Goal: Task Accomplishment & Management: Manage account settings

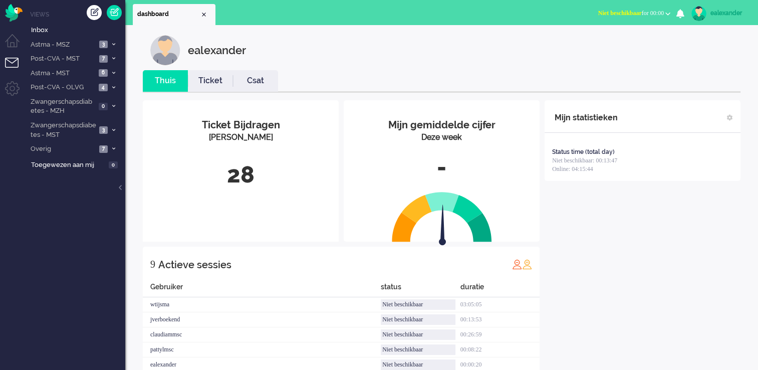
click at [661, 7] on button "Niet beschikbaar for 00:00" at bounding box center [634, 13] width 84 height 15
click at [631, 44] on label "Online" at bounding box center [628, 45] width 79 height 9
click at [113, 43] on icon at bounding box center [113, 45] width 3 height 4
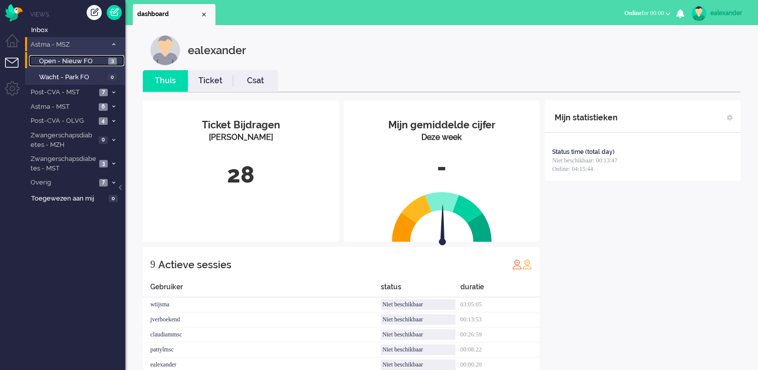
click at [115, 59] on span "3" at bounding box center [112, 62] width 9 height 8
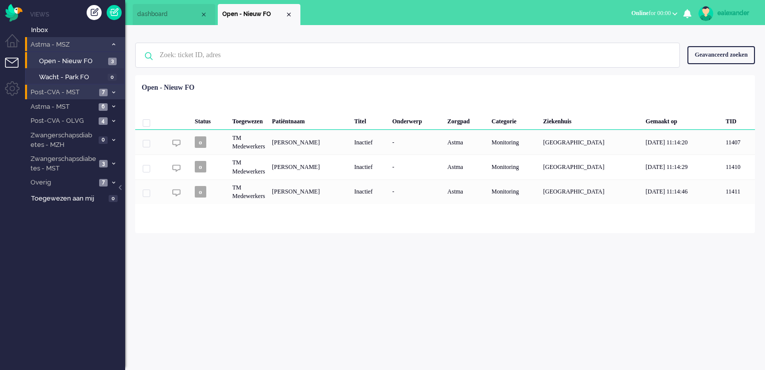
click at [115, 91] on icon at bounding box center [113, 93] width 3 height 4
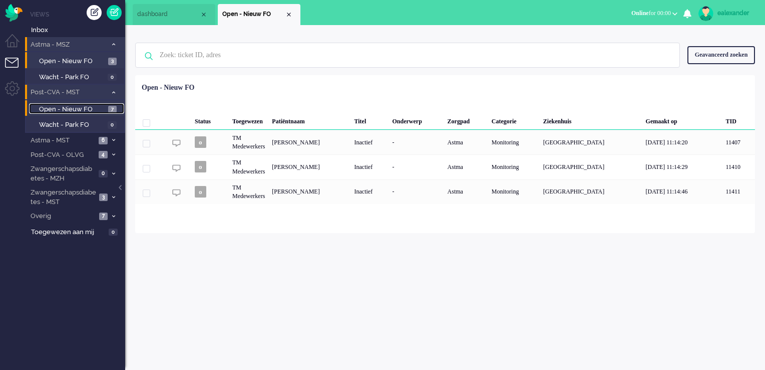
click at [113, 106] on span "7" at bounding box center [112, 110] width 9 height 8
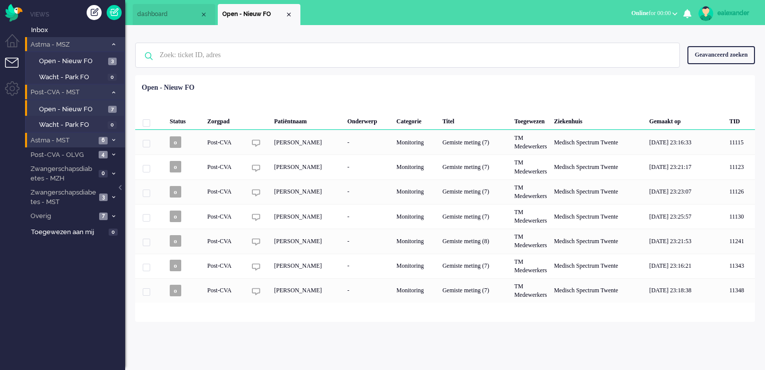
click at [115, 138] on span at bounding box center [114, 141] width 8 height 6
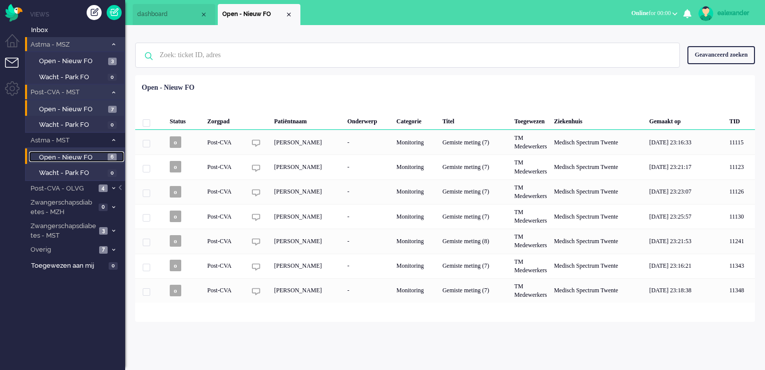
click at [118, 153] on link "Open - Nieuw FO 6" at bounding box center [76, 156] width 95 height 11
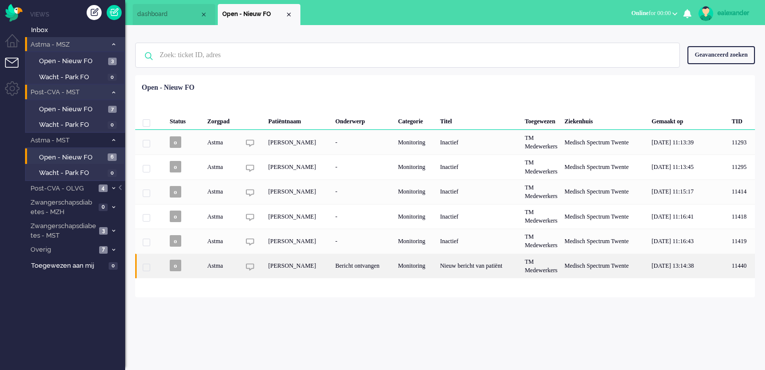
click at [373, 265] on div "Bericht ontvangen" at bounding box center [363, 265] width 63 height 25
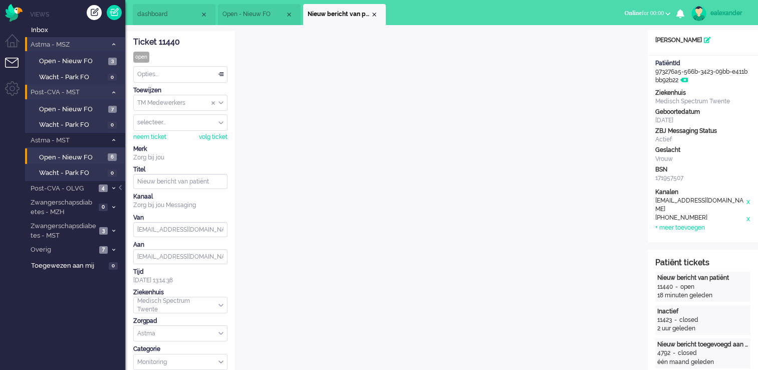
click at [224, 102] on input "Assign Group" at bounding box center [180, 103] width 93 height 16
click at [214, 131] on li "TM Verpleegkundigen" at bounding box center [180, 132] width 93 height 15
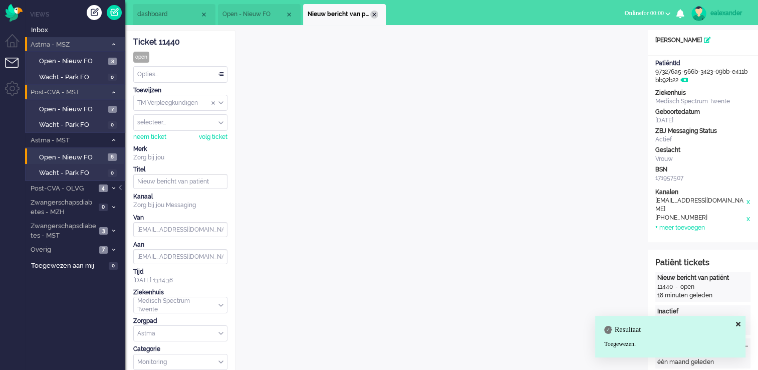
click at [374, 15] on div "Close tab" at bounding box center [374, 15] width 8 height 8
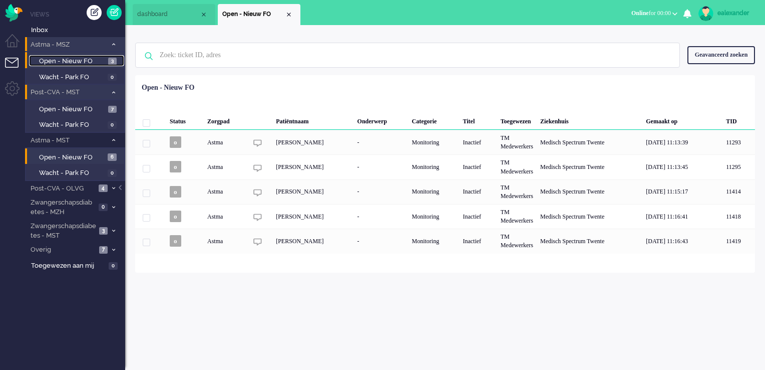
click at [104, 59] on span "Open - Nieuw FO" at bounding box center [72, 62] width 67 height 10
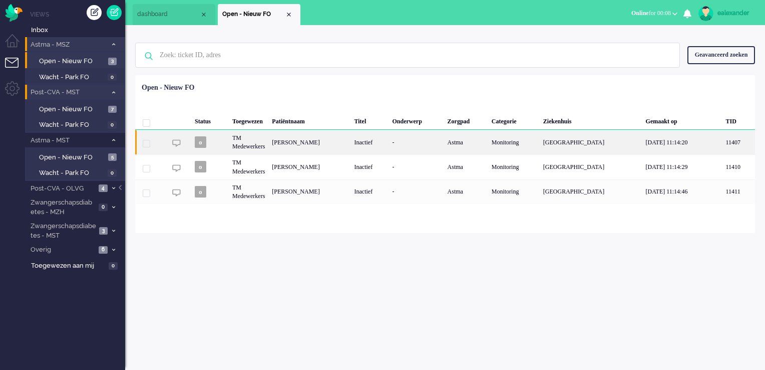
click at [389, 145] on div "Inactief" at bounding box center [370, 142] width 38 height 25
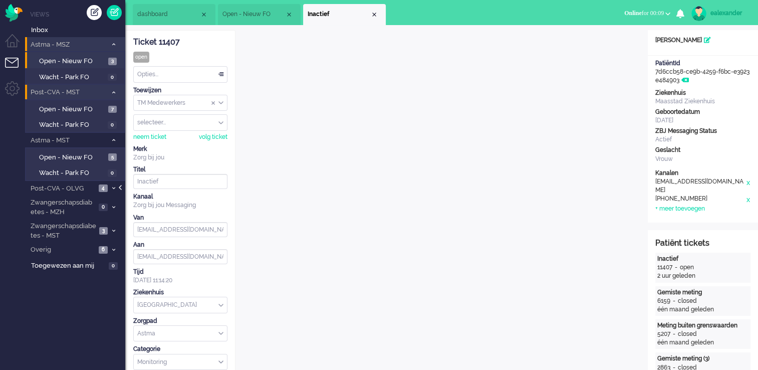
click at [120, 187] on div at bounding box center [121, 192] width 5 height 15
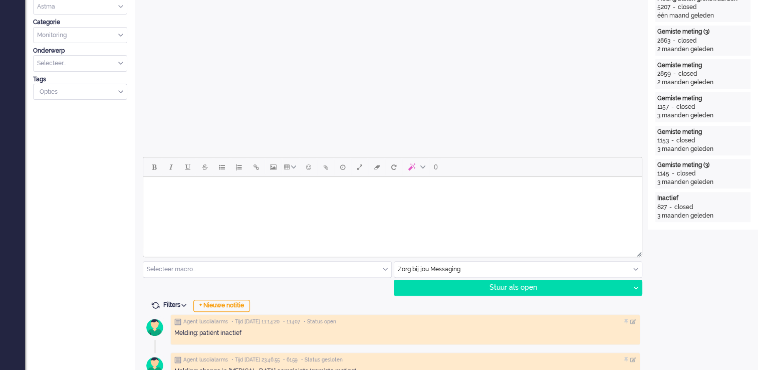
scroll to position [351, 0]
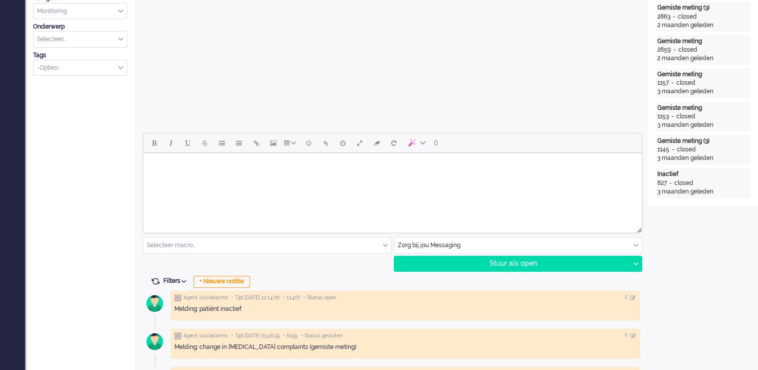
click at [433, 178] on html at bounding box center [392, 166] width 498 height 26
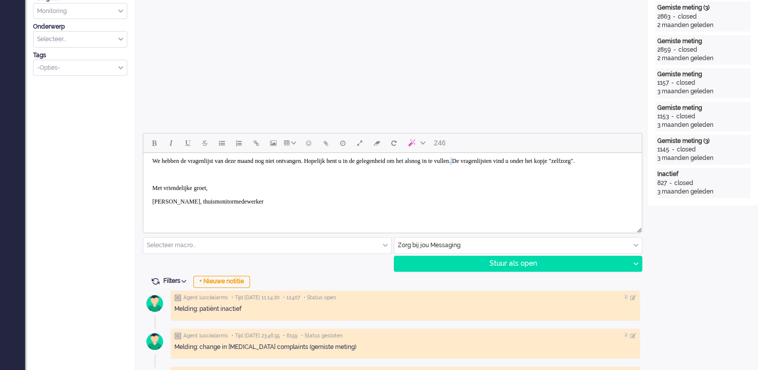
scroll to position [21, 0]
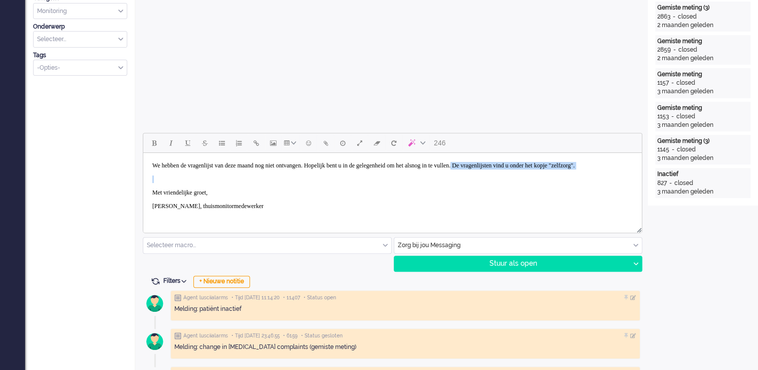
drag, startPoint x: 537, startPoint y: 161, endPoint x: 577, endPoint y: 183, distance: 46.0
click at [577, 183] on body "Goedemiddag, We hebben de vragenlijst van deze maand nog niet ontvangen. Hopeli…" at bounding box center [392, 182] width 490 height 93
click at [574, 166] on span "We hebben de vragenlijst van deze maand nog niet ontvangen. Hopelijk bent u in …" at bounding box center [363, 165] width 422 height 7
drag, startPoint x: 585, startPoint y: 166, endPoint x: 595, endPoint y: 173, distance: 11.8
click at [595, 169] on p "We hebben de vragenlijst van deze maand nog niet ontvangen. Hopelijk bent u in …" at bounding box center [392, 166] width 480 height 8
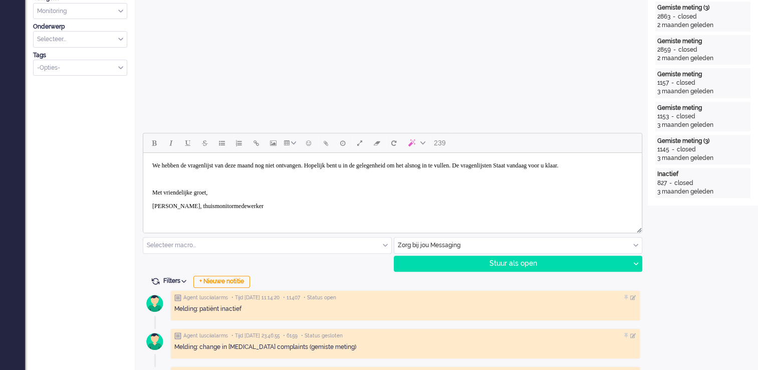
click at [558, 164] on span "We hebben de vragenlijst van deze maand nog niet ontvangen. Hopelijk bent u in …" at bounding box center [355, 165] width 406 height 7
click at [180, 183] on p "Rich Text Area. Press ALT-0 for help." at bounding box center [392, 179] width 480 height 8
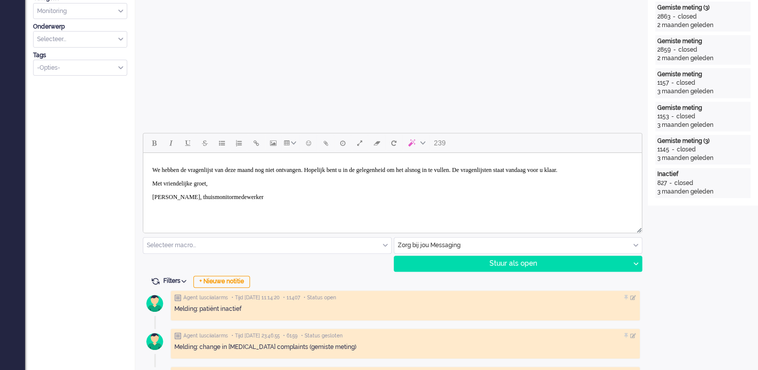
click at [162, 191] on body "Goedemiddag, We hebben de vragenlijst van deze maand nog niet ontvangen. Hopeli…" at bounding box center [392, 179] width 490 height 79
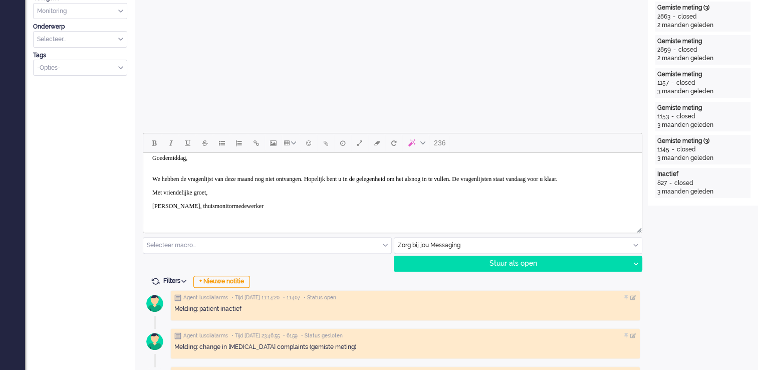
scroll to position [0, 0]
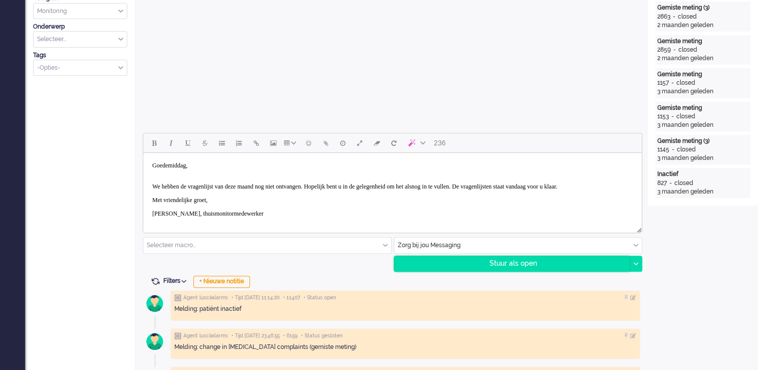
click at [508, 267] on div "Stuur als open" at bounding box center [511, 263] width 235 height 15
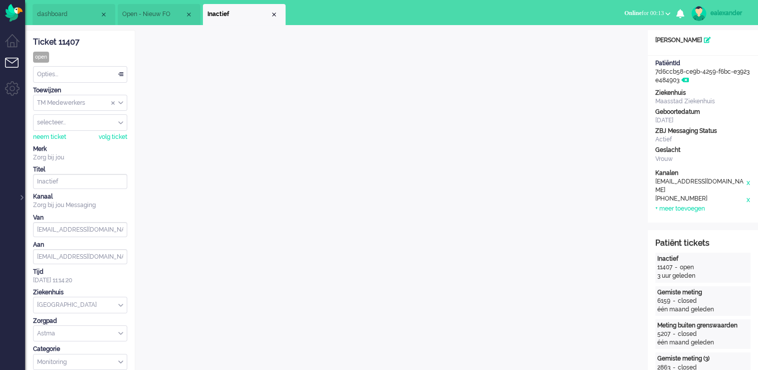
click at [90, 71] on div "Opties..." at bounding box center [80, 75] width 93 height 16
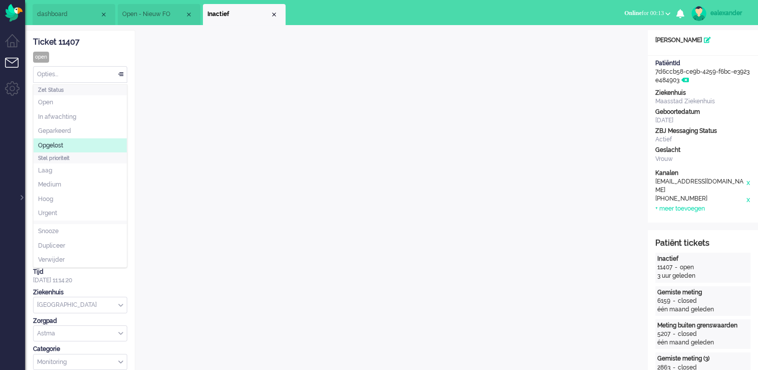
click at [77, 142] on li "Opgelost" at bounding box center [80, 145] width 93 height 15
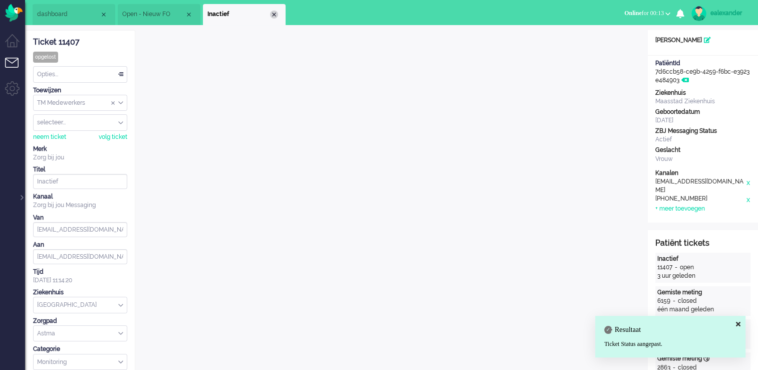
click at [270, 15] on div "Close tab" at bounding box center [274, 15] width 8 height 8
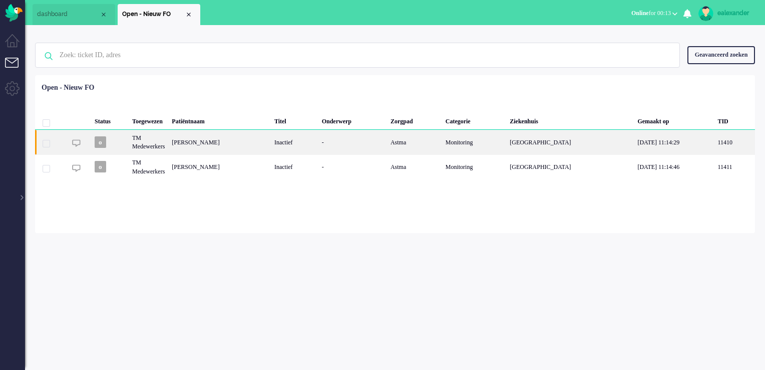
click at [237, 148] on div "R.L Konket" at bounding box center [219, 142] width 103 height 25
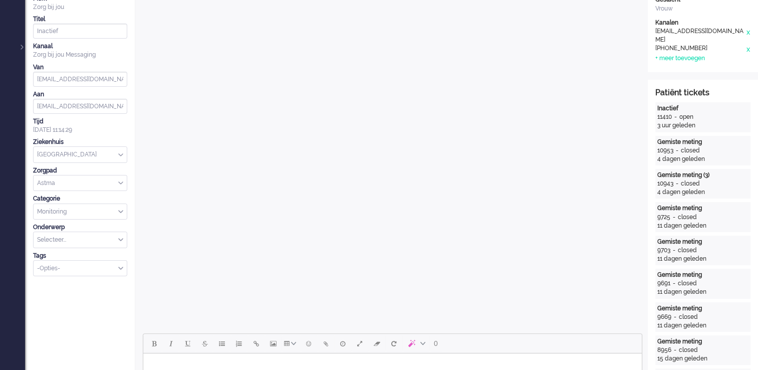
scroll to position [200, 0]
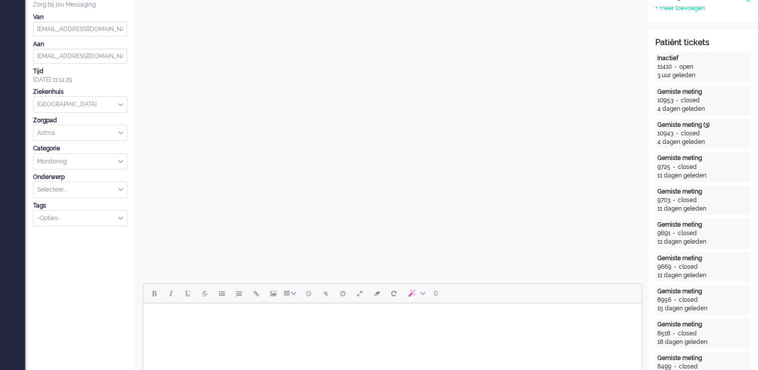
click at [441, 323] on body "Rich Text Area. Press ALT-0 for help." at bounding box center [392, 316] width 490 height 18
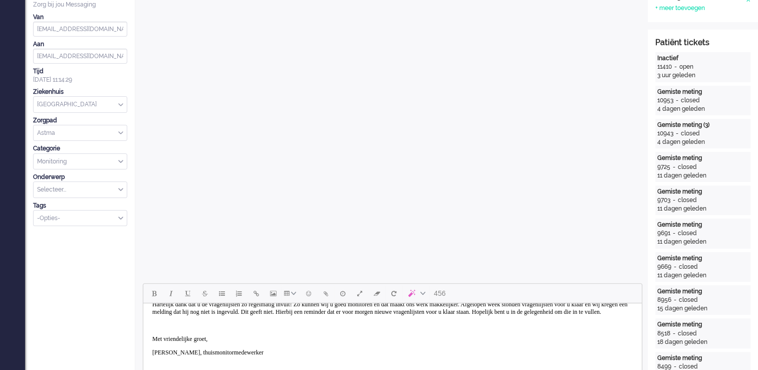
click at [158, 327] on p "Rich Text Area. Press ALT-0 for help." at bounding box center [392, 325] width 480 height 8
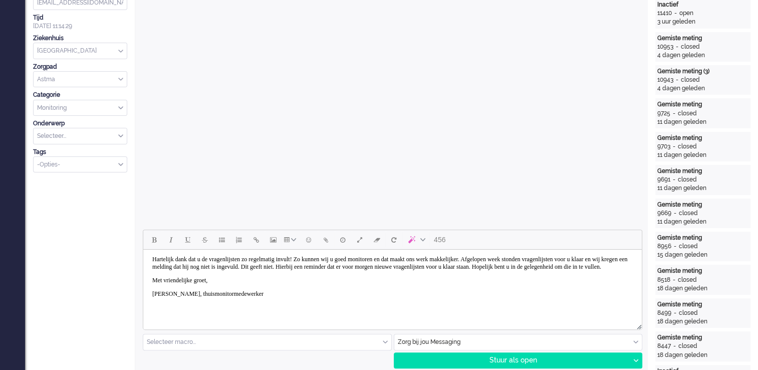
scroll to position [351, 0]
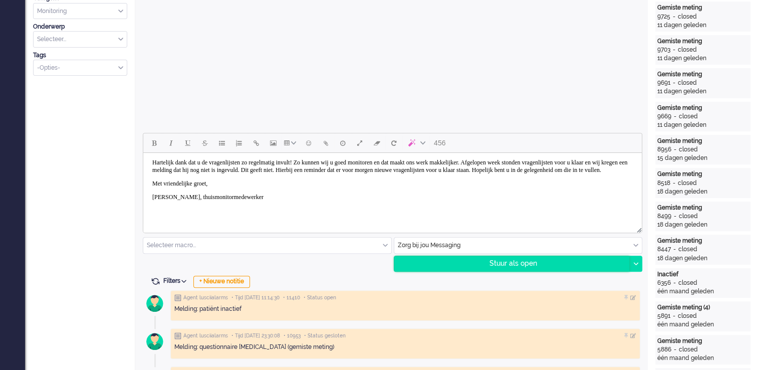
click at [553, 266] on div "Stuur als open" at bounding box center [511, 263] width 235 height 15
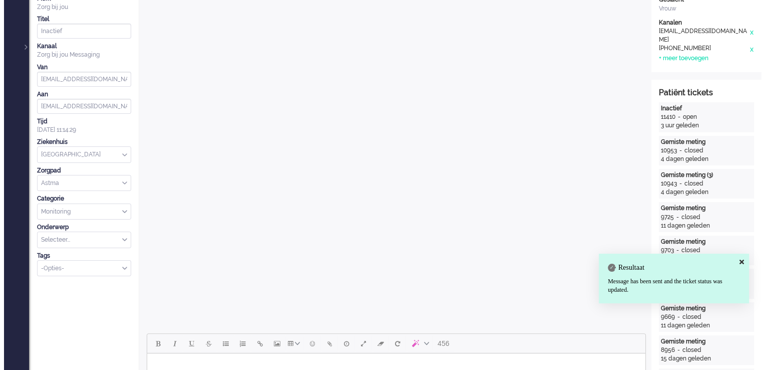
scroll to position [0, 0]
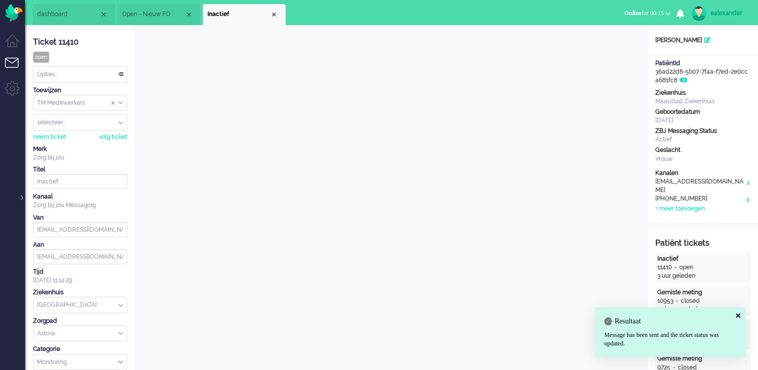
click at [87, 78] on div "Opties..." at bounding box center [80, 75] width 93 height 16
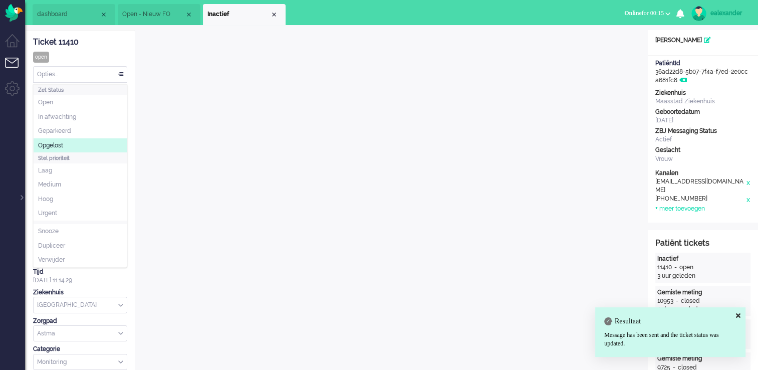
click at [71, 145] on li "Opgelost" at bounding box center [80, 145] width 93 height 15
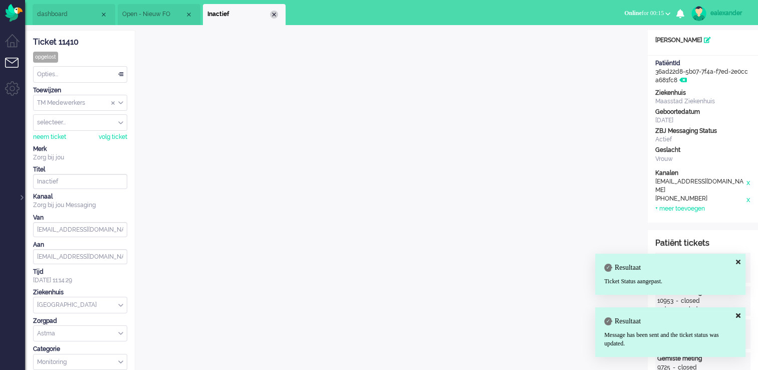
click at [276, 15] on div "Close tab" at bounding box center [274, 15] width 8 height 8
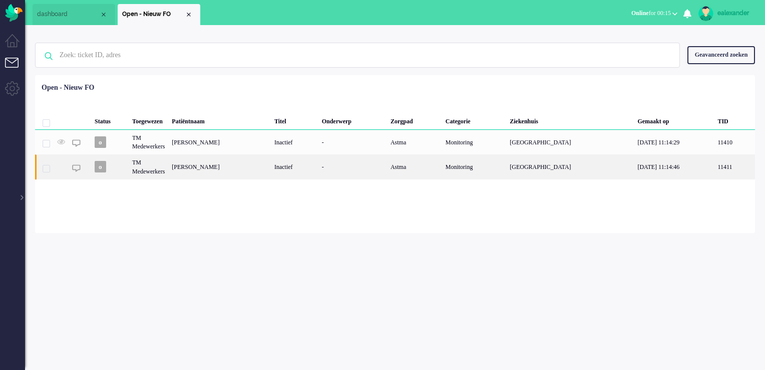
click at [270, 161] on div "Filip Gerard Hendrik van Betuw" at bounding box center [219, 166] width 103 height 25
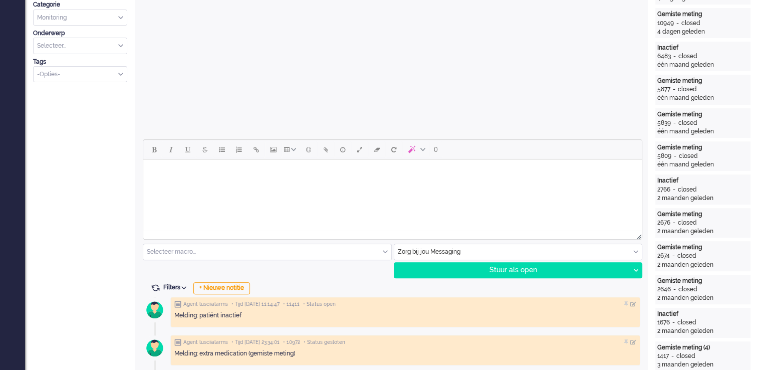
scroll to position [351, 0]
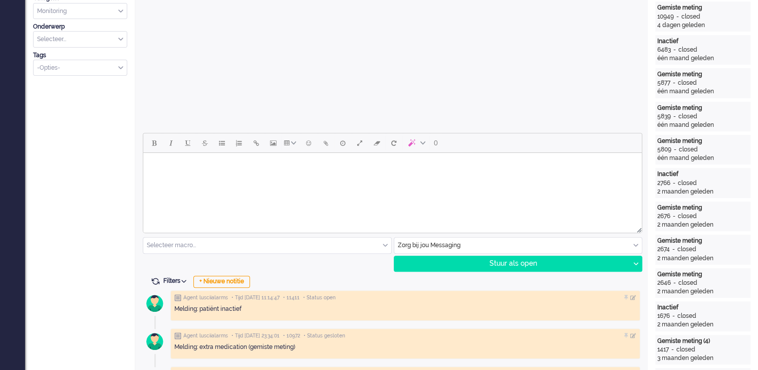
click at [406, 175] on html at bounding box center [392, 166] width 498 height 26
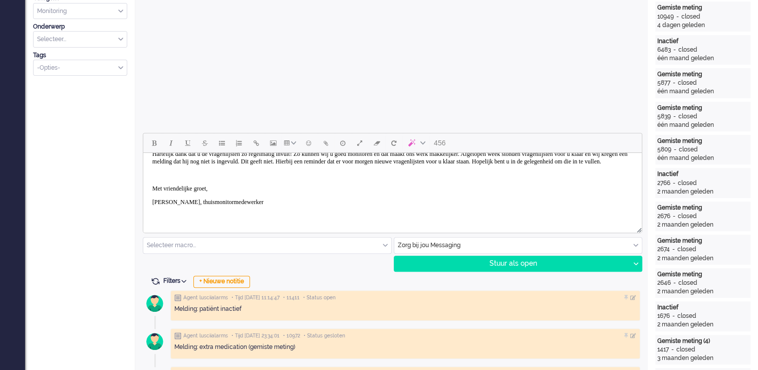
click at [189, 179] on p "Rich Text Area. Press ALT-0 for help." at bounding box center [392, 175] width 480 height 8
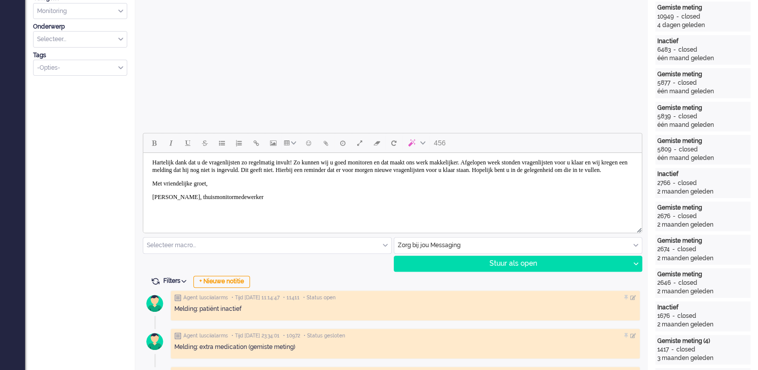
scroll to position [451, 0]
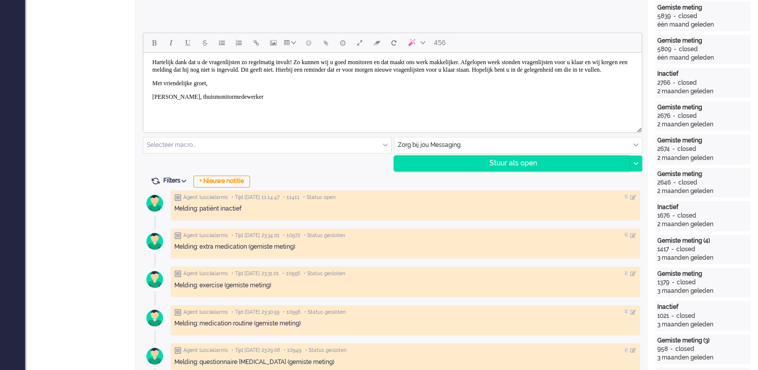
click at [505, 167] on div "Stuur als open" at bounding box center [511, 163] width 235 height 15
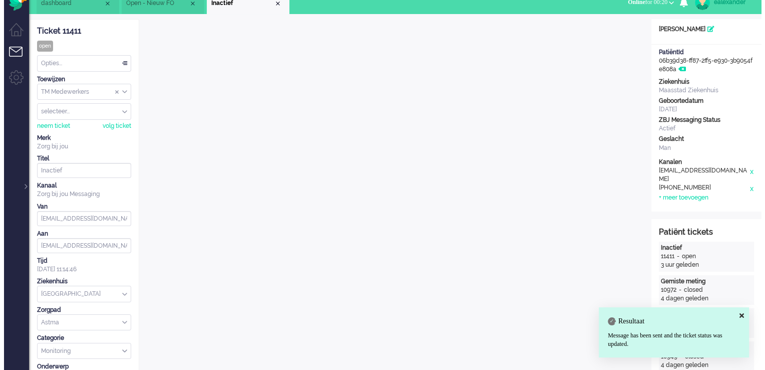
scroll to position [0, 0]
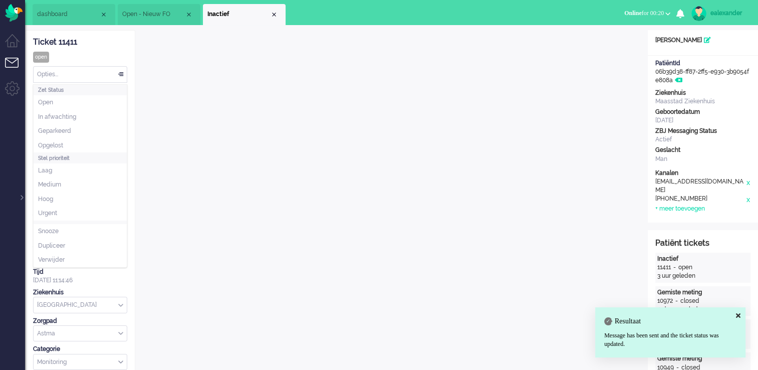
drag, startPoint x: 101, startPoint y: 71, endPoint x: 97, endPoint y: 82, distance: 11.7
click at [101, 73] on div "Opties..." at bounding box center [80, 75] width 93 height 16
click at [72, 145] on li "Opgelost" at bounding box center [80, 145] width 93 height 15
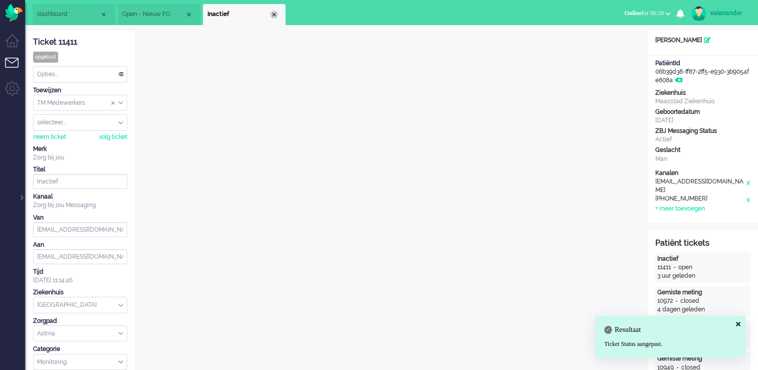
click at [274, 16] on div "Close tab" at bounding box center [274, 15] width 8 height 8
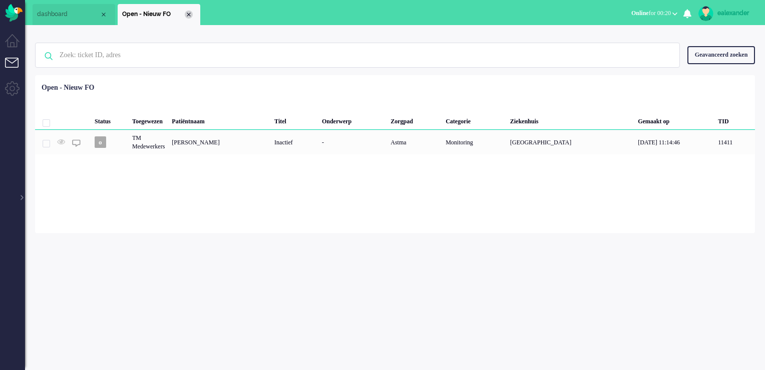
click at [188, 13] on div "Close tab" at bounding box center [189, 15] width 8 height 8
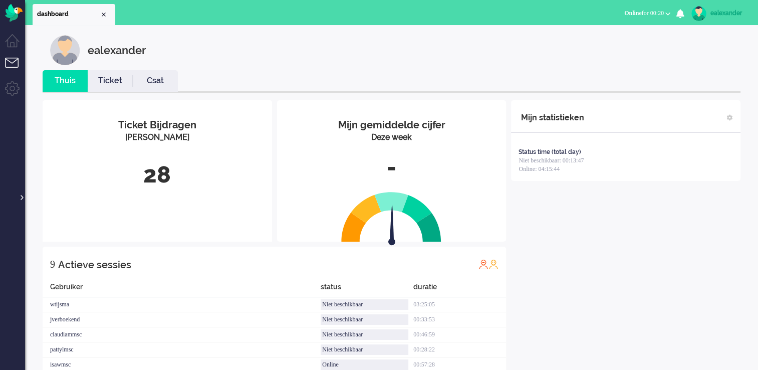
click at [20, 195] on div at bounding box center [21, 192] width 5 height 15
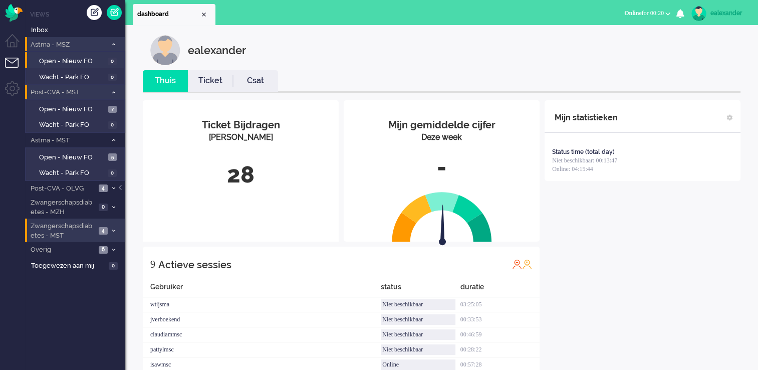
click at [102, 227] on span "4" at bounding box center [103, 231] width 9 height 8
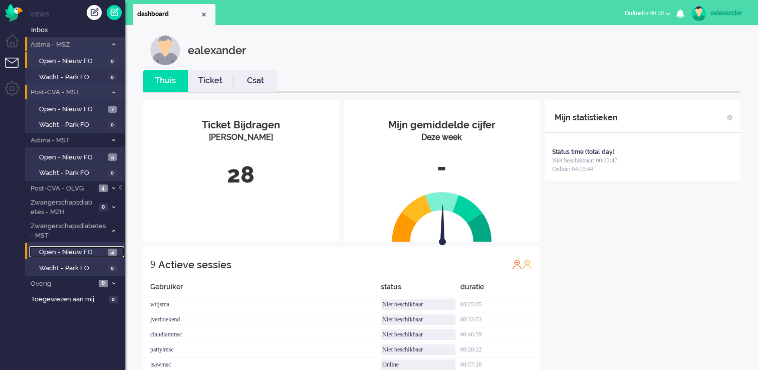
click at [102, 250] on span "Open - Nieuw FO" at bounding box center [72, 252] width 67 height 10
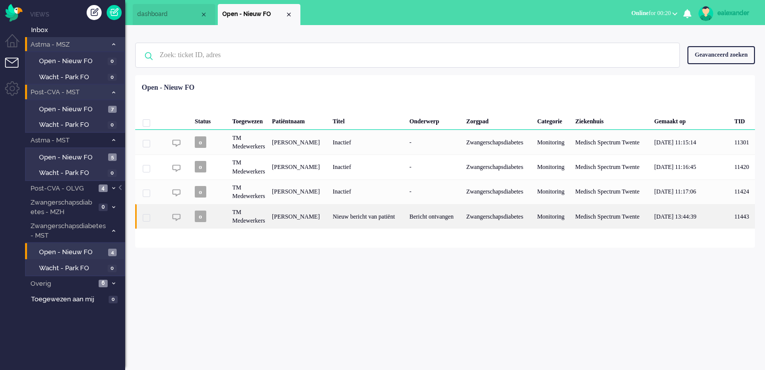
click at [439, 218] on div "Bericht ontvangen" at bounding box center [434, 216] width 57 height 25
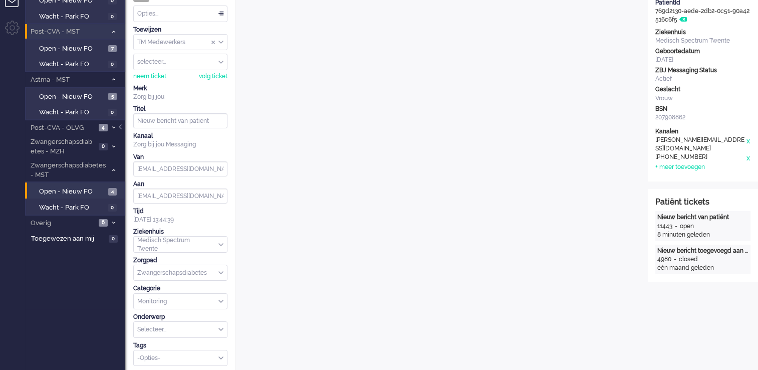
scroll to position [11, 0]
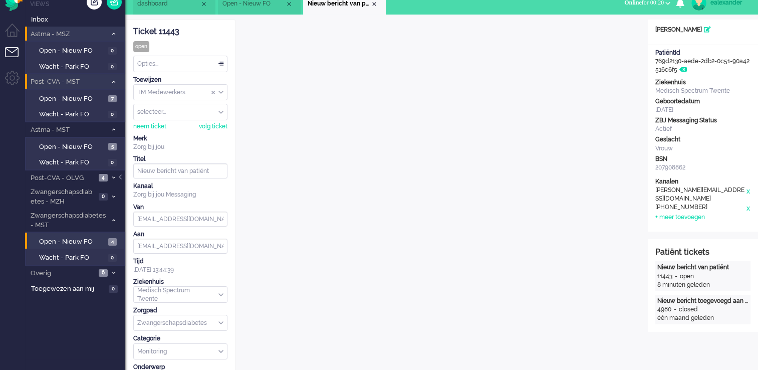
click at [223, 92] on div "TM Medewerkers" at bounding box center [180, 93] width 93 height 16
click at [215, 125] on li "TM Verpleegkundigen" at bounding box center [180, 122] width 93 height 15
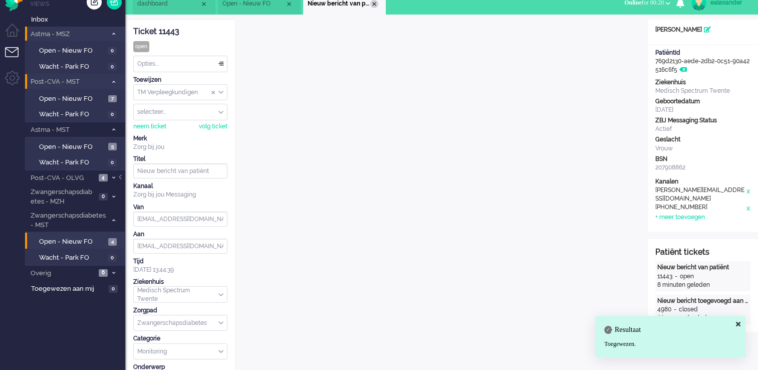
click at [375, 7] on div "Close tab" at bounding box center [374, 4] width 8 height 8
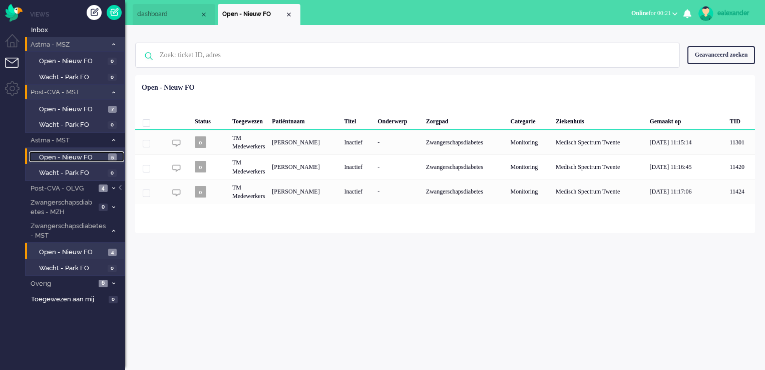
click at [115, 158] on span "5" at bounding box center [112, 157] width 9 height 8
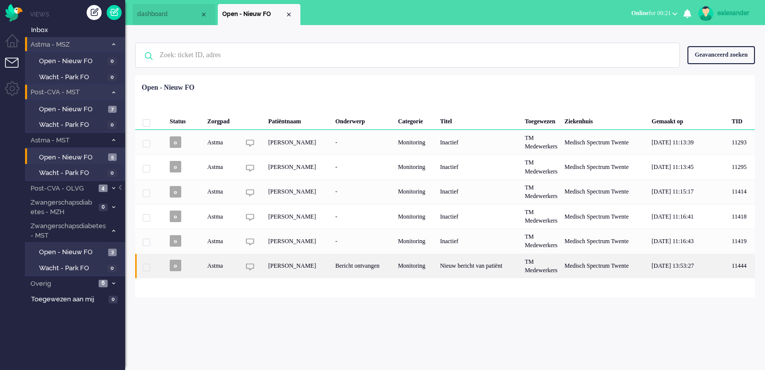
click at [468, 271] on div "Nieuw bericht van patiënt" at bounding box center [479, 265] width 85 height 25
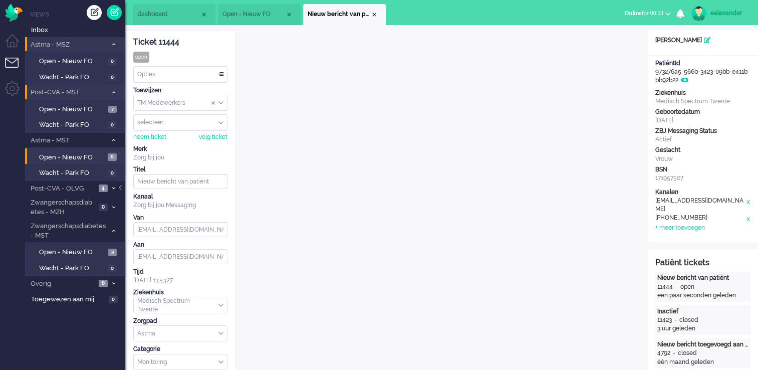
click at [219, 75] on div "Opties..." at bounding box center [180, 75] width 93 height 16
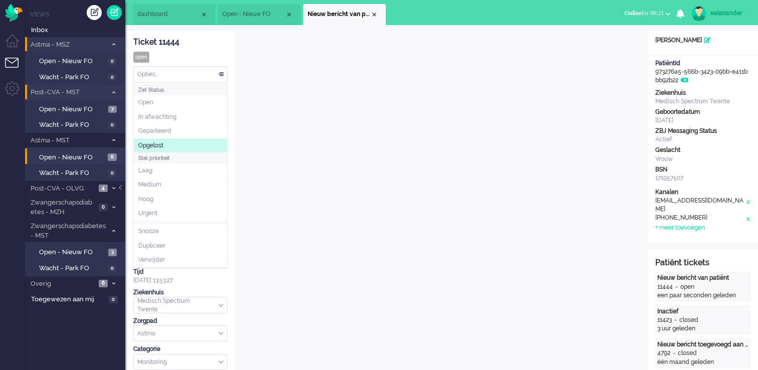
drag, startPoint x: 191, startPoint y: 143, endPoint x: 208, endPoint y: 129, distance: 21.7
click at [191, 144] on li "Opgelost" at bounding box center [180, 145] width 93 height 15
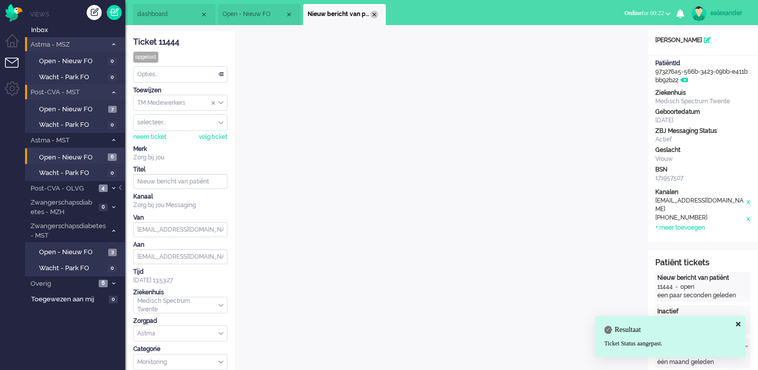
click at [376, 17] on div "Close tab" at bounding box center [374, 15] width 8 height 8
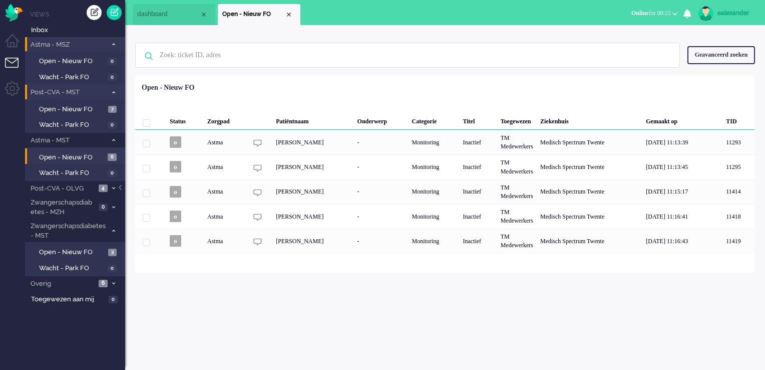
drag, startPoint x: 322, startPoint y: 87, endPoint x: 404, endPoint y: 37, distance: 95.8
click at [404, 37] on div "Geen zoekresultaten Probeer nog eens Geavanceerd zoeken Geavanceerd zoeken Tick…" at bounding box center [445, 55] width 620 height 40
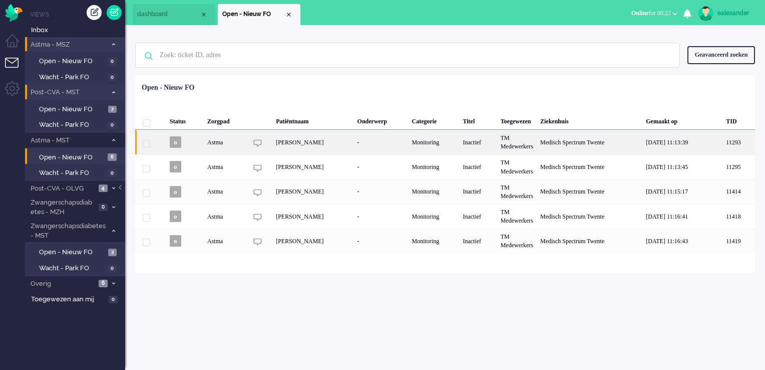
click at [339, 146] on div "Wendy Monique Kremers" at bounding box center [312, 142] width 81 height 25
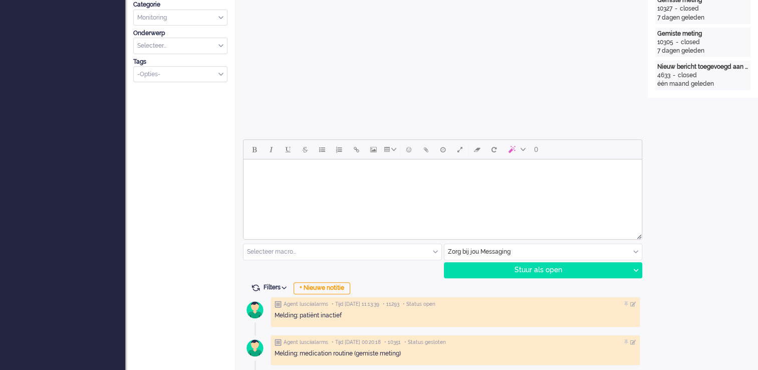
scroll to position [351, 0]
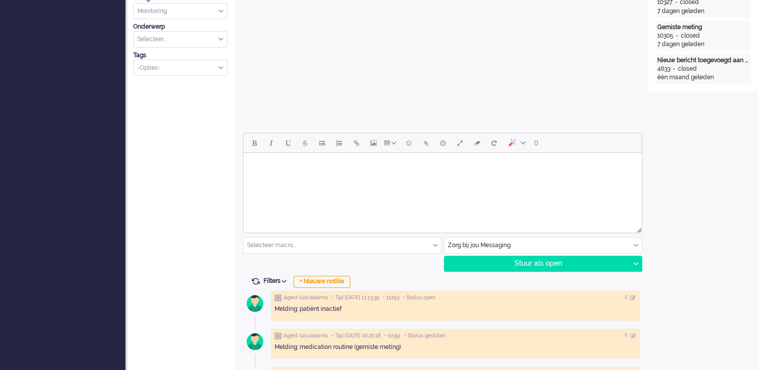
click at [414, 178] on html at bounding box center [442, 166] width 398 height 26
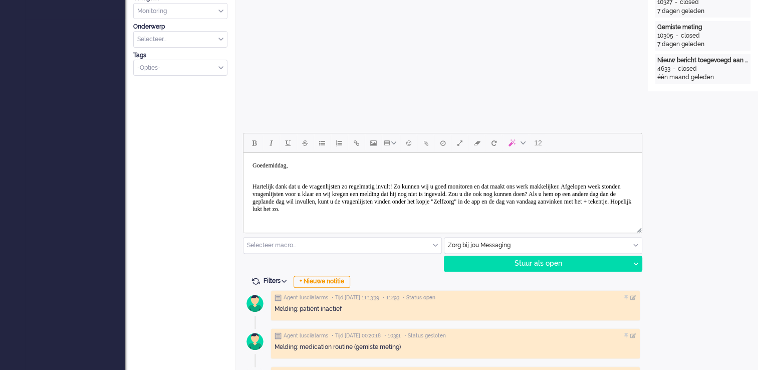
scroll to position [53, 0]
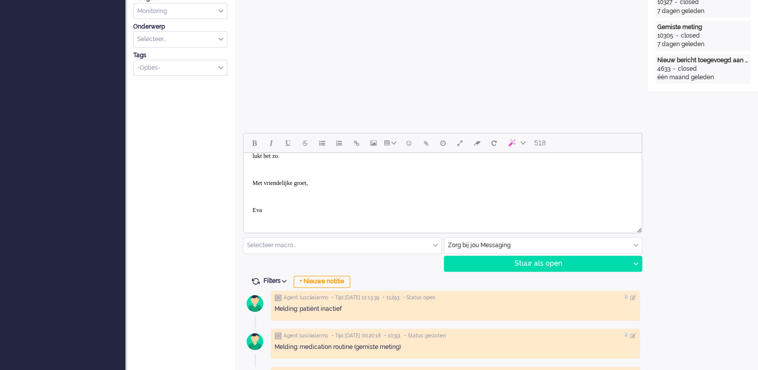
click at [271, 166] on p "Rich Text Area. Press ALT-0 for help." at bounding box center [442, 170] width 380 height 8
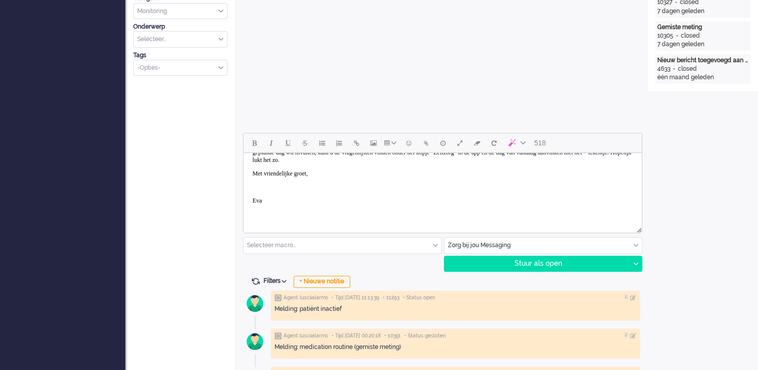
click at [267, 185] on p "Rich Text Area. Press ALT-0 for help." at bounding box center [442, 187] width 380 height 8
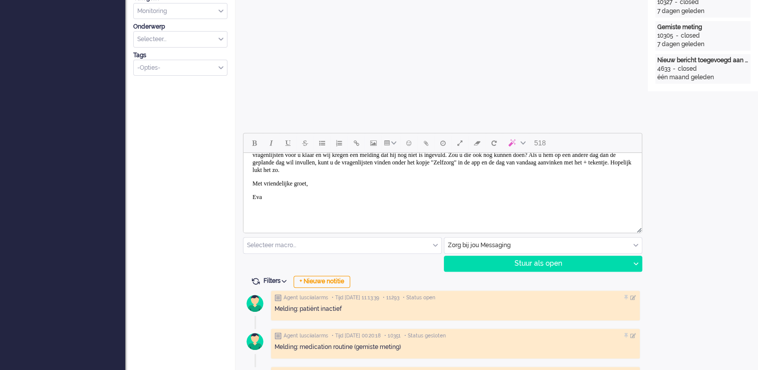
scroll to position [36, 0]
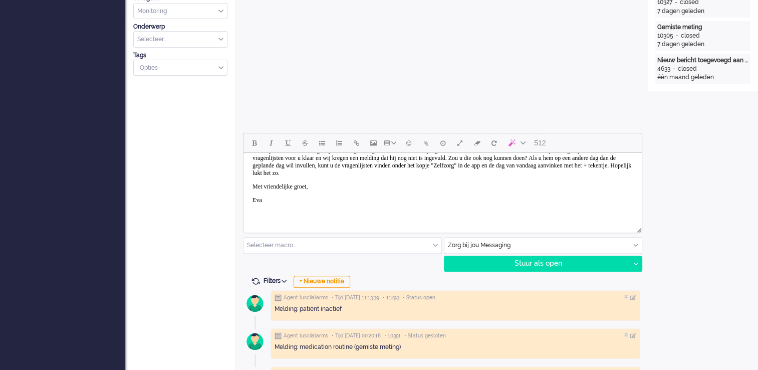
click at [282, 201] on p "Eva" at bounding box center [442, 200] width 380 height 8
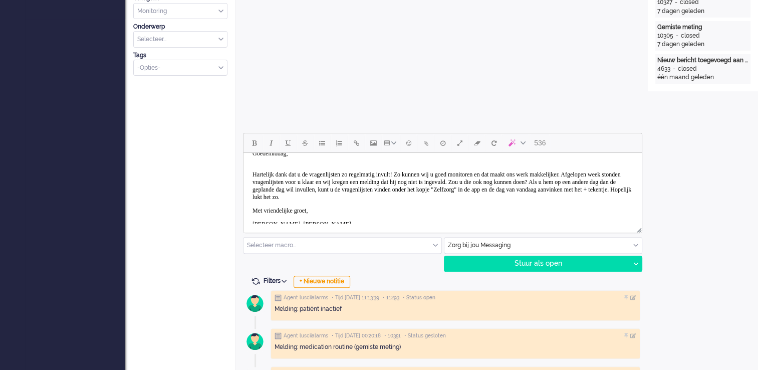
scroll to position [0, 0]
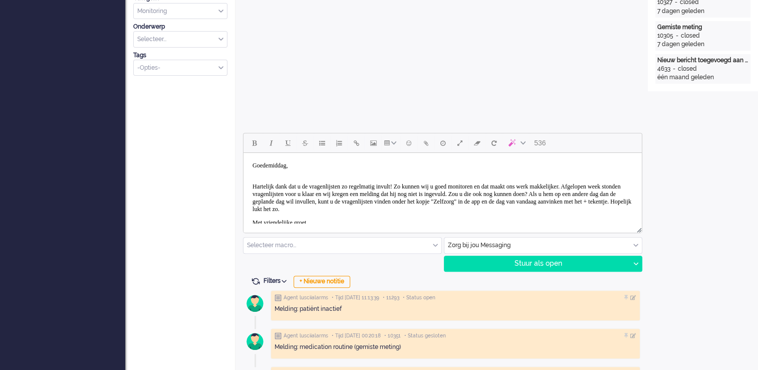
click at [617, 208] on p "Hartelijk dank dat u de vragenlijsten zo regelmatig invult! Zo kunnen wij u goe…" at bounding box center [442, 198] width 380 height 30
click at [611, 208] on span "Hartelijk dank dat u de vragenlijsten zo regelmatig invult! Zo kunnen wij u goe…" at bounding box center [441, 198] width 379 height 30
click at [288, 213] on p "Hartelijk dank dat u de vragenlijsten zo regelmatig invult! Zo kunnen wij u goe…" at bounding box center [442, 198] width 380 height 30
click at [510, 267] on div "Stuur als open" at bounding box center [536, 263] width 185 height 15
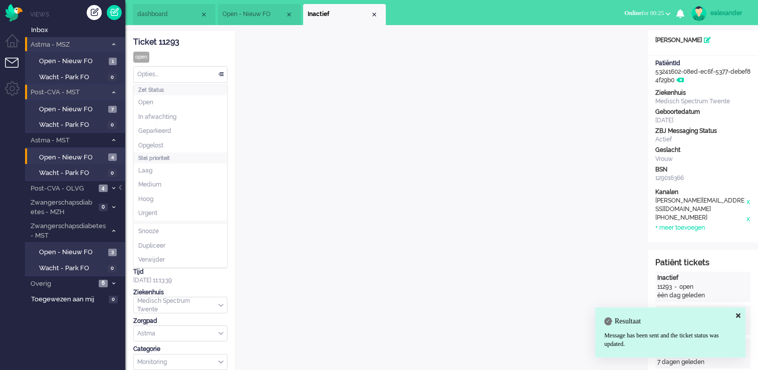
click at [176, 72] on div "Opties..." at bounding box center [180, 75] width 93 height 16
click at [162, 140] on li "Opgelost" at bounding box center [180, 145] width 93 height 15
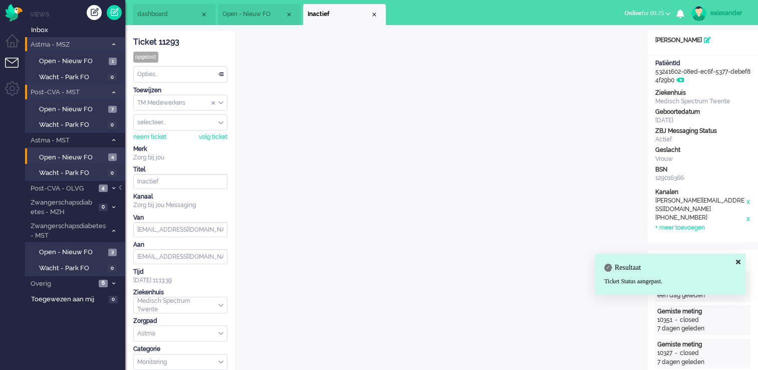
drag, startPoint x: 376, startPoint y: 15, endPoint x: 465, endPoint y: 41, distance: 92.2
click at [376, 15] on div "Close tab" at bounding box center [374, 15] width 8 height 8
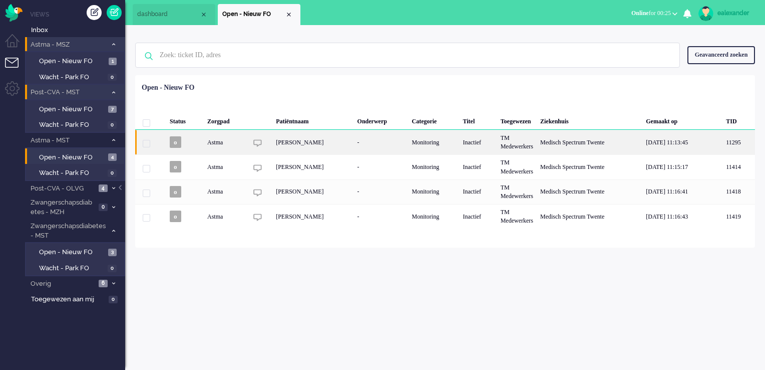
click at [381, 143] on div "-" at bounding box center [381, 142] width 55 height 25
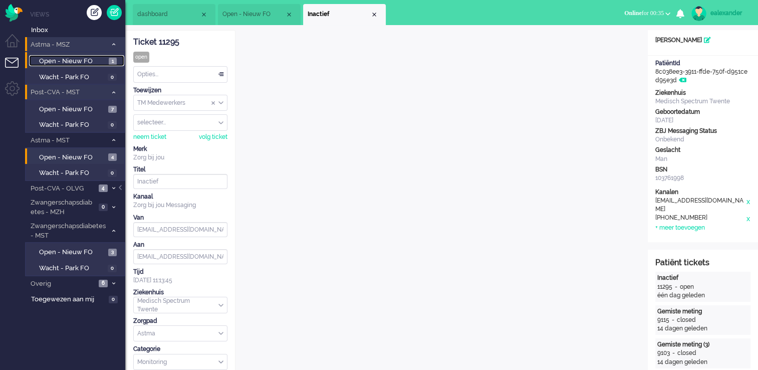
click at [109, 64] on span "1" at bounding box center [113, 62] width 8 height 8
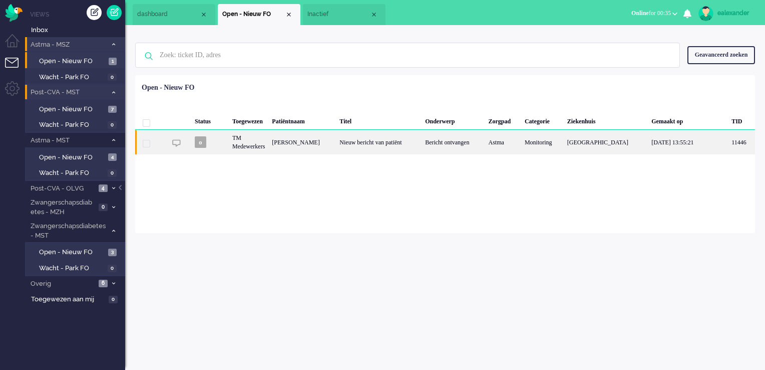
click at [383, 152] on div "Nieuw bericht van patiënt" at bounding box center [379, 142] width 86 height 25
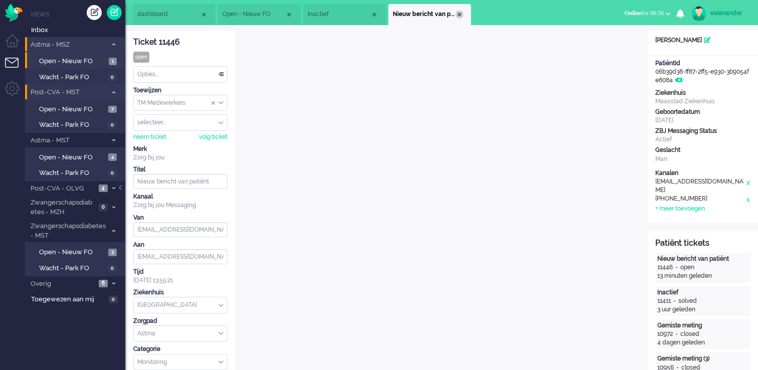
click at [459, 16] on div "Close tab" at bounding box center [459, 15] width 8 height 8
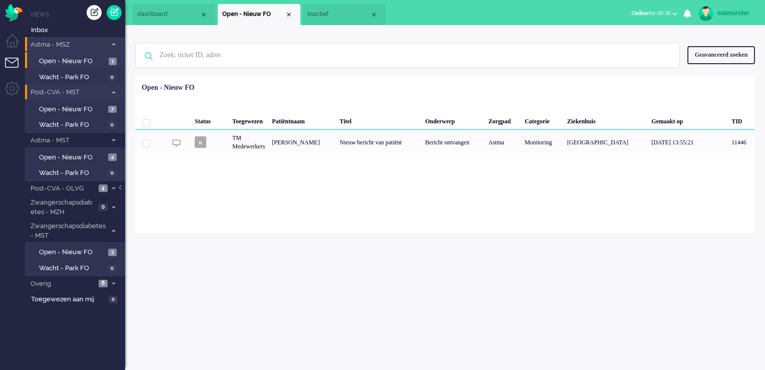
click at [335, 16] on span "Inactief" at bounding box center [338, 14] width 63 height 9
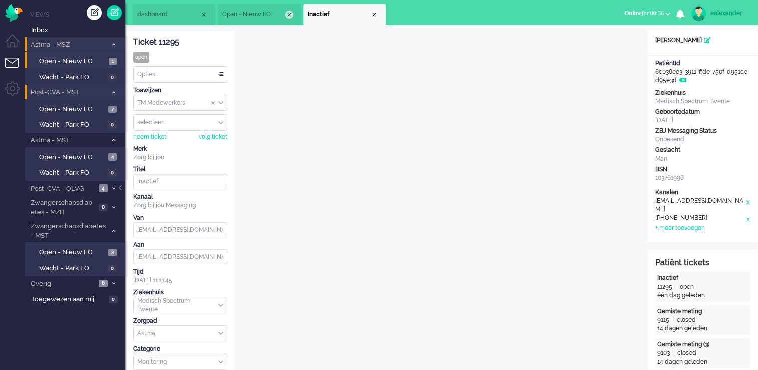
click at [287, 13] on div "Close tab" at bounding box center [289, 15] width 8 height 8
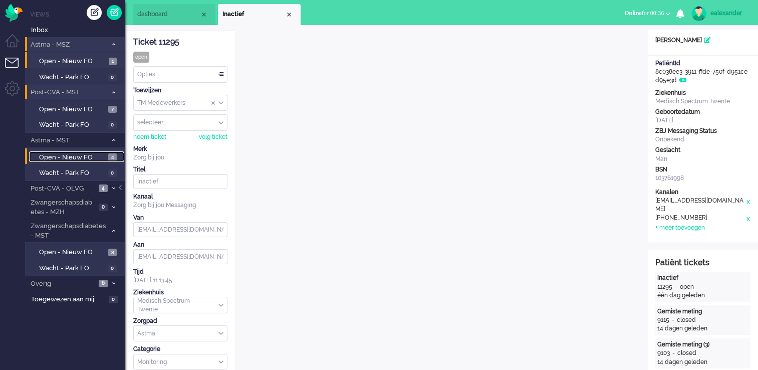
click at [86, 155] on span "Open - Nieuw FO" at bounding box center [72, 158] width 67 height 10
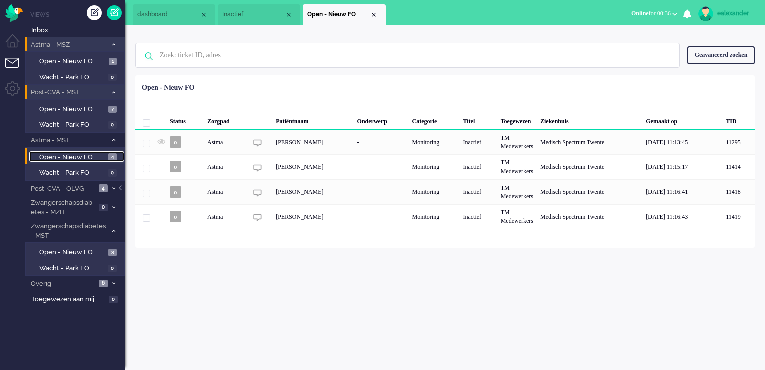
click at [240, 18] on span "Inactief" at bounding box center [253, 14] width 63 height 9
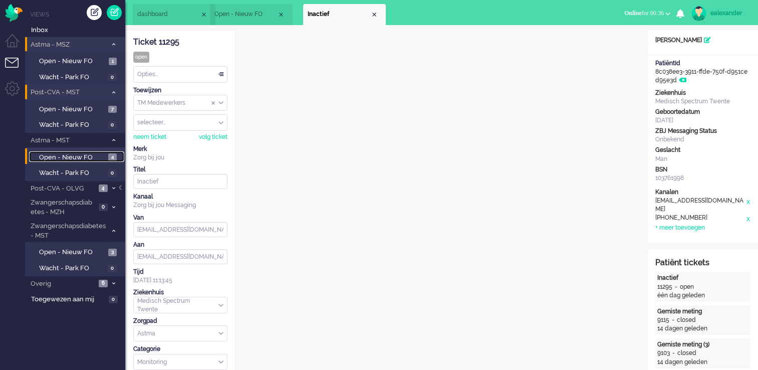
drag, startPoint x: 345, startPoint y: 10, endPoint x: 251, endPoint y: 13, distance: 93.2
click at [251, 13] on li "Open - Nieuw FO" at bounding box center [251, 14] width 83 height 21
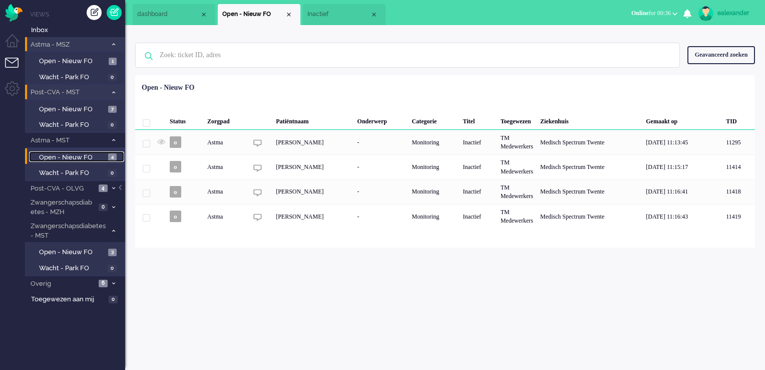
click at [325, 19] on li "Inactief" at bounding box center [344, 14] width 83 height 21
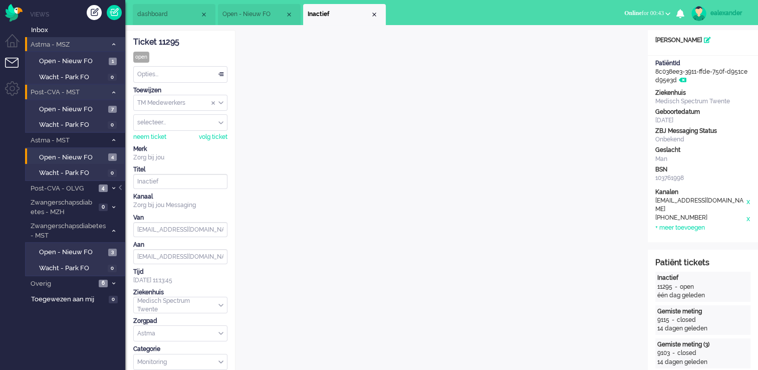
drag, startPoint x: 188, startPoint y: 42, endPoint x: 134, endPoint y: 40, distance: 53.6
click at [134, 40] on div "Ticket 11295" at bounding box center [180, 43] width 94 height 12
click at [180, 75] on div "Opties..." at bounding box center [180, 75] width 93 height 16
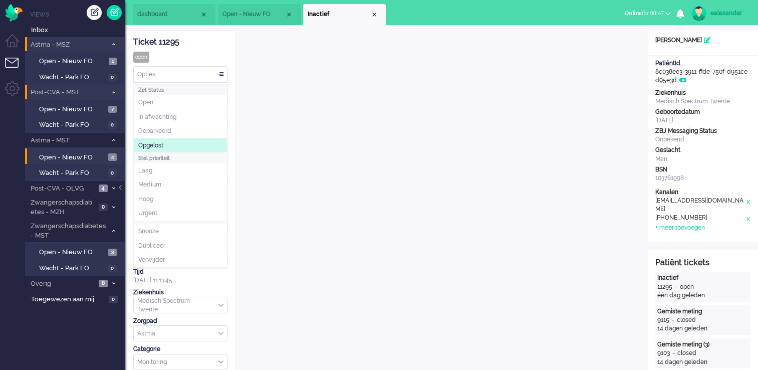
click at [167, 143] on li "Opgelost" at bounding box center [180, 145] width 93 height 15
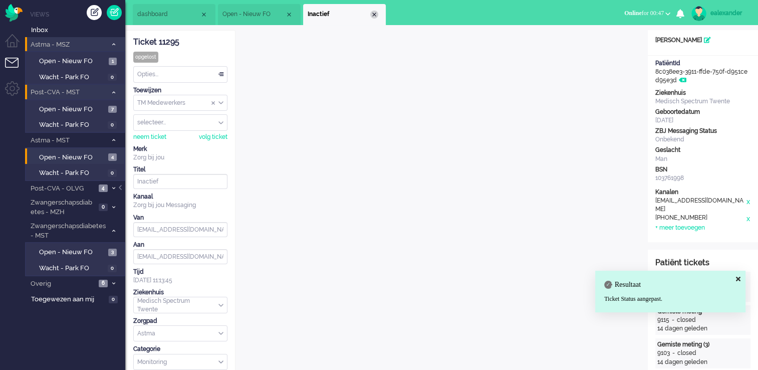
click at [373, 12] on div "Close tab" at bounding box center [374, 15] width 8 height 8
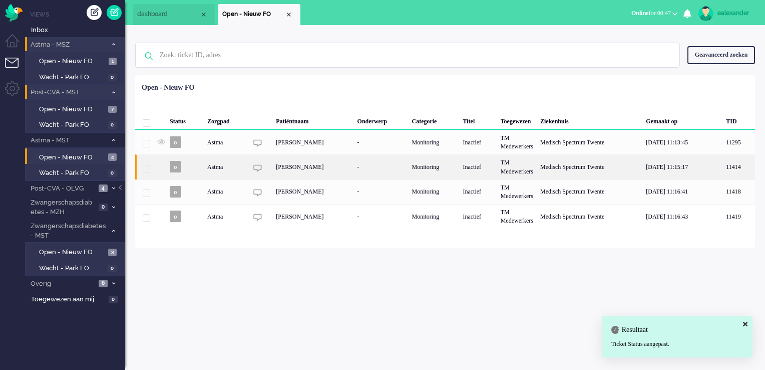
click at [301, 174] on div "Status Zorgpad Patiëntnaam Onderwerp Categorie Titel Toegewezen Ziekenhuis Gema…" at bounding box center [445, 154] width 620 height 150
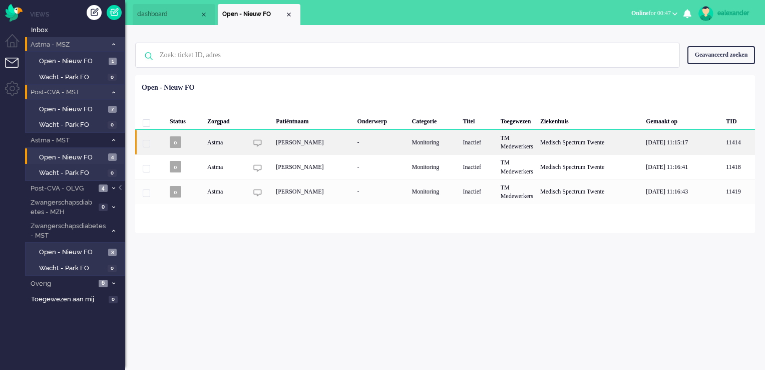
click at [310, 143] on div "Carel Jan van Munster" at bounding box center [312, 142] width 81 height 25
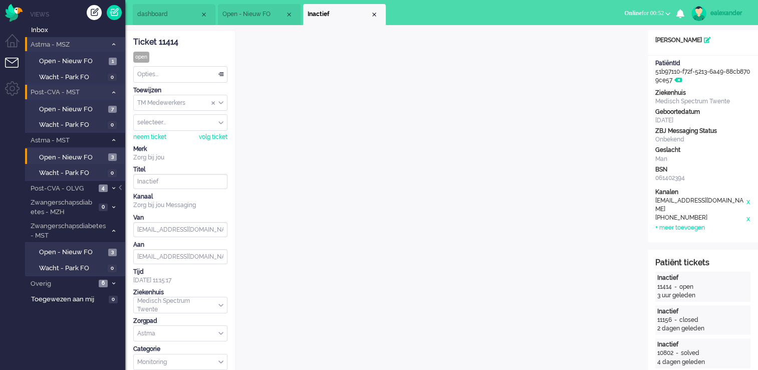
drag, startPoint x: 185, startPoint y: 66, endPoint x: 183, endPoint y: 78, distance: 12.3
click at [185, 67] on div "Opties... Zet Status Open In afwachting Geparkeerd Opgelost Stel prioriteit Laa…" at bounding box center [180, 74] width 94 height 17
click at [222, 79] on div "Opties..." at bounding box center [180, 75] width 93 height 16
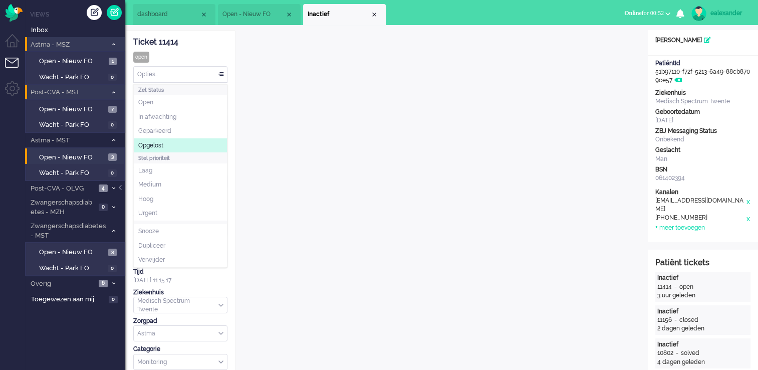
drag, startPoint x: 182, startPoint y: 148, endPoint x: 244, endPoint y: 109, distance: 74.0
click at [181, 148] on li "Opgelost" at bounding box center [180, 145] width 93 height 15
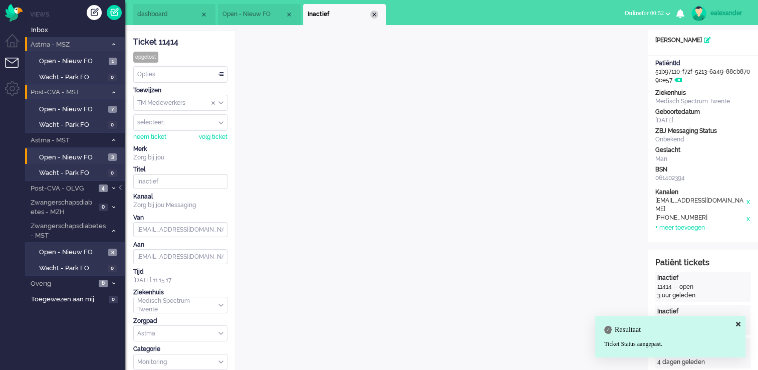
click at [372, 17] on div "Close tab" at bounding box center [374, 15] width 8 height 8
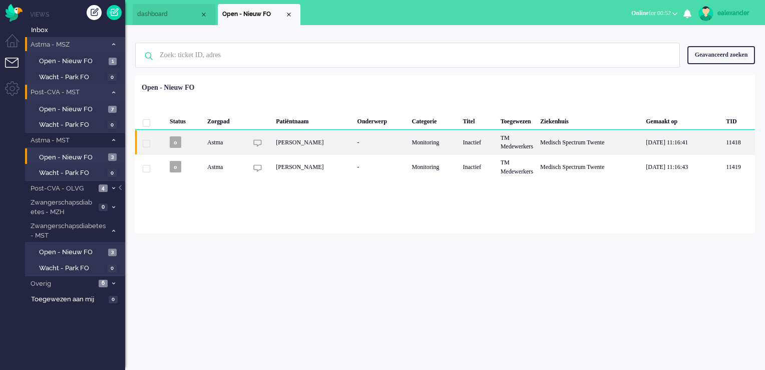
click at [437, 146] on div "Monitoring" at bounding box center [433, 142] width 51 height 25
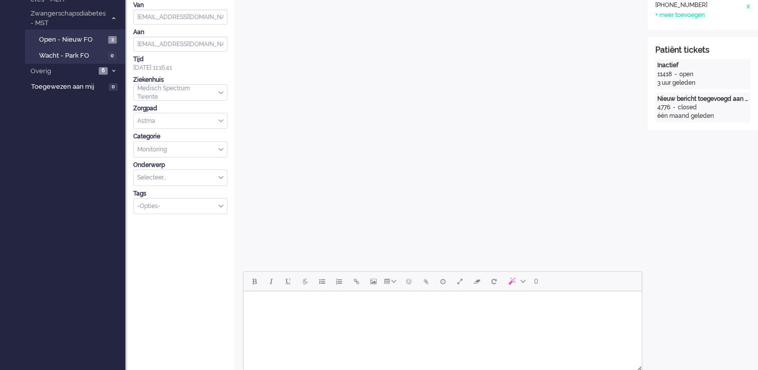
scroll to position [317, 0]
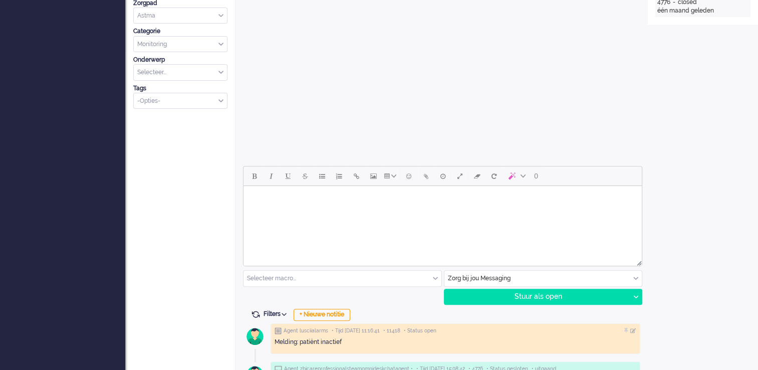
click at [447, 210] on html at bounding box center [442, 199] width 398 height 26
click at [742, 132] on div "Open custom software Patiëntnaam Kelly Spijk PatiëntId 8a29f6eb-ba5b-c8a7-5851-…" at bounding box center [702, 142] width 110 height 858
click at [309, 210] on html at bounding box center [442, 199] width 398 height 26
drag, startPoint x: 735, startPoint y: 189, endPoint x: 686, endPoint y: 191, distance: 49.1
click at [735, 190] on div "Open custom software Patiëntnaam Kelly Spijk PatiëntId 8a29f6eb-ba5b-c8a7-5851-…" at bounding box center [702, 142] width 110 height 858
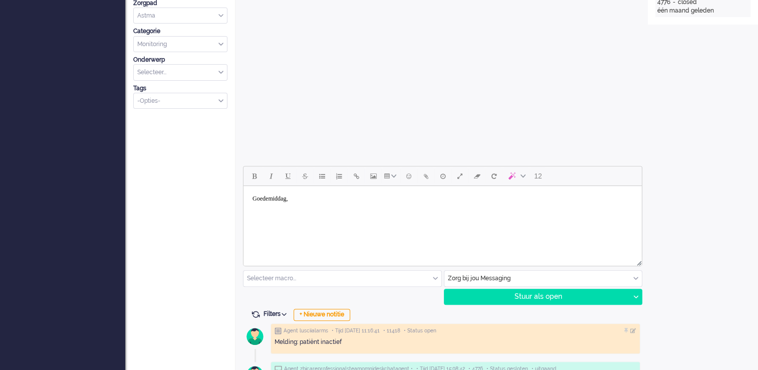
click at [270, 204] on body "Goedemiddag," at bounding box center [442, 206] width 390 height 33
click at [263, 214] on body "Goedemiddag," at bounding box center [442, 206] width 390 height 33
drag, startPoint x: 707, startPoint y: 244, endPoint x: 343, endPoint y: 36, distance: 418.7
click at [707, 244] on div "Open custom software Patiëntnaam Kelly Spijk PatiëntId 8a29f6eb-ba5b-c8a7-5851-…" at bounding box center [702, 142] width 110 height 858
click at [422, 216] on body "Goedemiddag, Hoe gaat het met u? Hopelijk gaat het goed." at bounding box center [442, 206] width 390 height 33
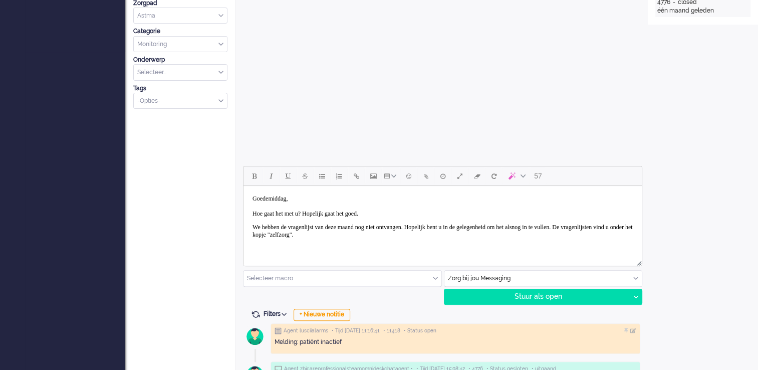
scroll to position [33, 0]
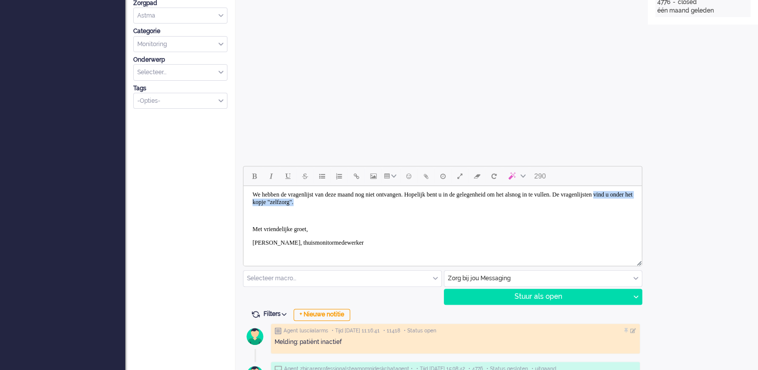
drag, startPoint x: 327, startPoint y: 201, endPoint x: 443, endPoint y: 201, distance: 116.2
click at [443, 201] on p "We hebben de vragenlijst van deze maand nog niet ontvangen. Hopelijk bent u in …" at bounding box center [442, 198] width 380 height 15
click at [270, 212] on p "Rich Text Area. Press ALT-0 for help." at bounding box center [442, 216] width 380 height 8
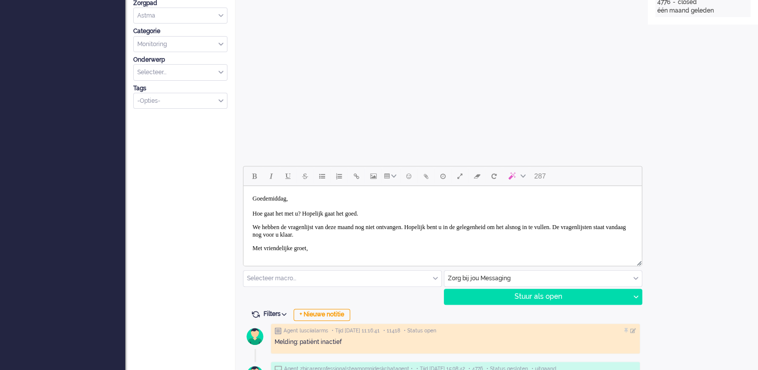
scroll to position [29, 0]
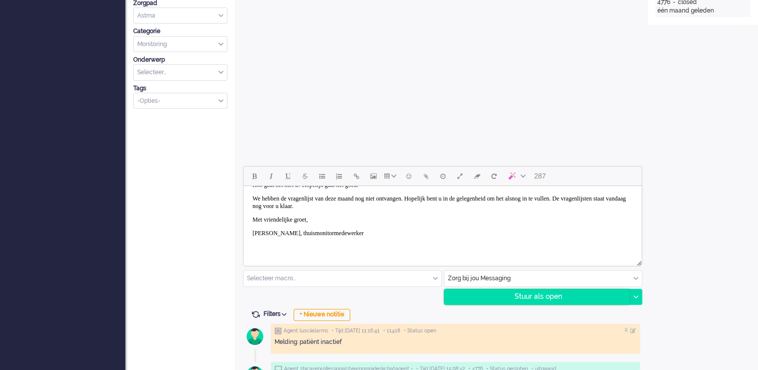
click at [534, 297] on div "Stuur als open" at bounding box center [536, 296] width 185 height 15
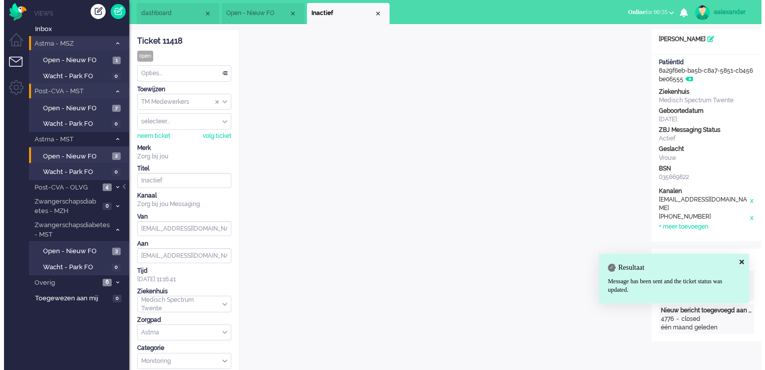
scroll to position [0, 0]
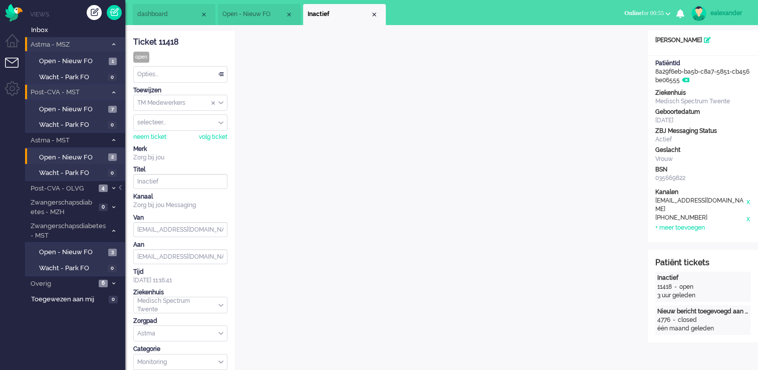
click at [215, 71] on div "Opties..." at bounding box center [180, 75] width 93 height 16
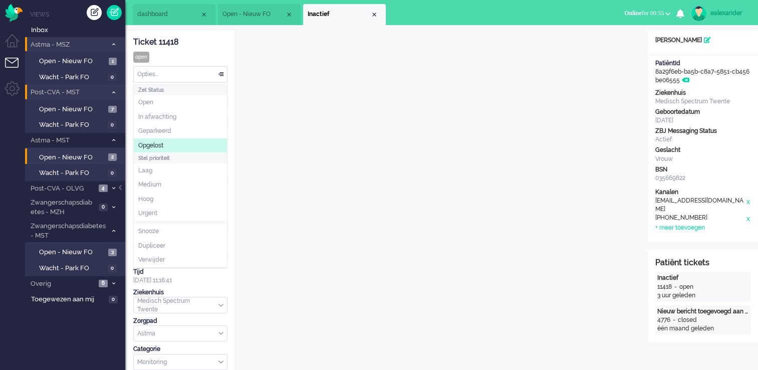
click at [192, 144] on li "Opgelost" at bounding box center [180, 145] width 93 height 15
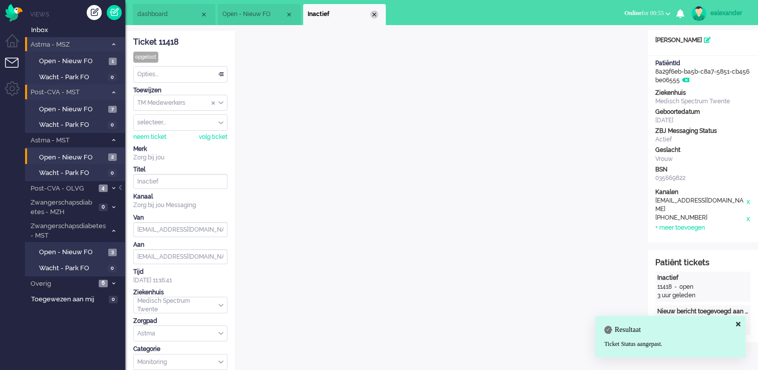
click at [375, 16] on div "Close tab" at bounding box center [374, 15] width 8 height 8
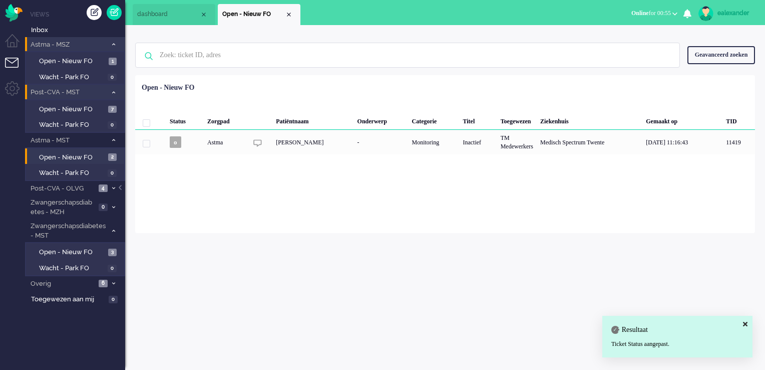
click at [326, 170] on div "Loading... Status Zorgpad Patiëntnaam Onderwerp Categorie Titel Toegewezen Ziek…" at bounding box center [445, 154] width 620 height 158
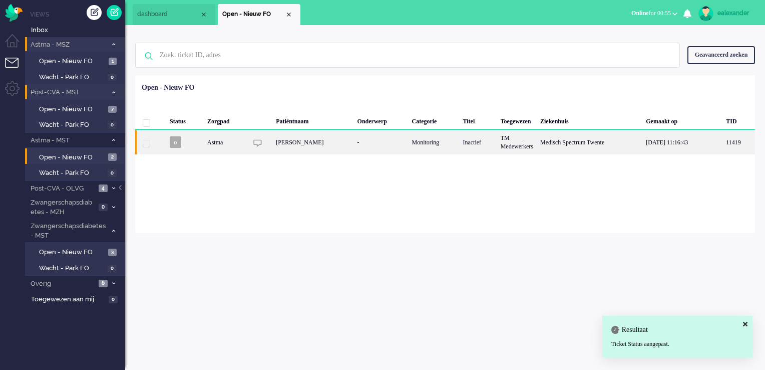
click at [327, 145] on div "Gerhardus Albertus Viskaal" at bounding box center [312, 142] width 81 height 25
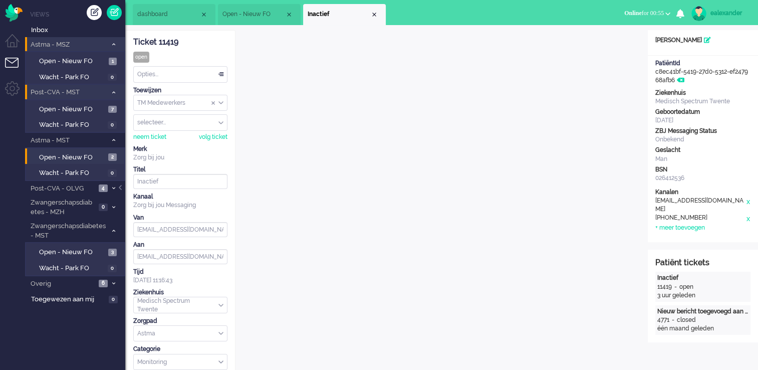
scroll to position [30, 0]
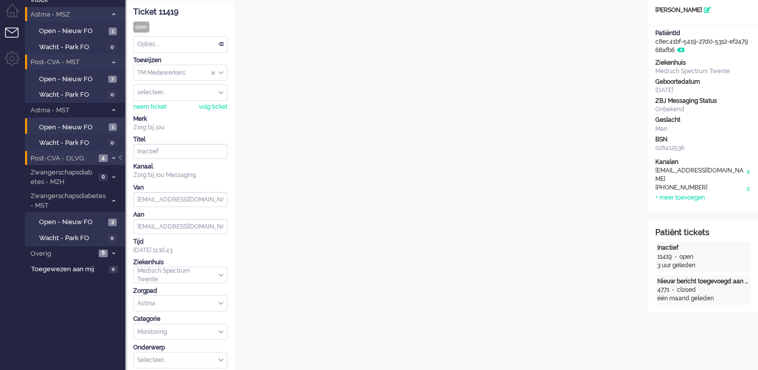
click at [122, 153] on li "Post-CVA - OLVG 4" at bounding box center [75, 158] width 100 height 15
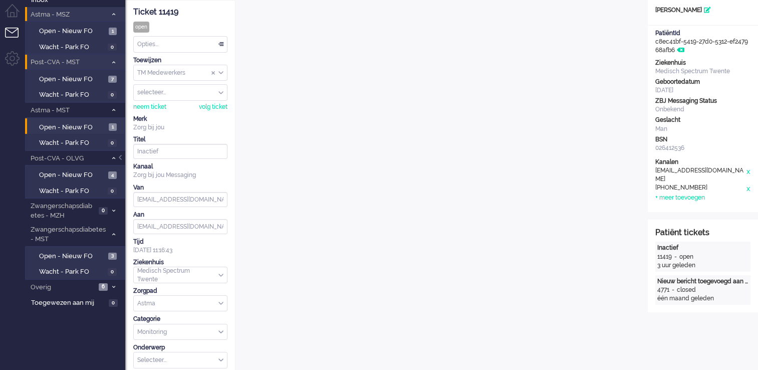
drag, startPoint x: 121, startPoint y: 159, endPoint x: 143, endPoint y: 157, distance: 22.1
click at [122, 157] on div at bounding box center [121, 162] width 5 height 15
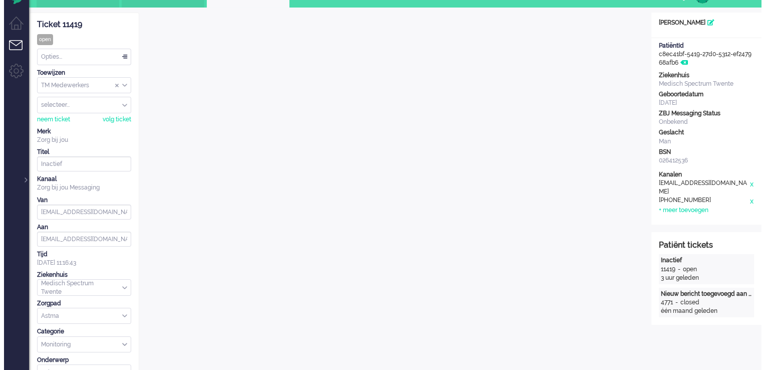
scroll to position [0, 0]
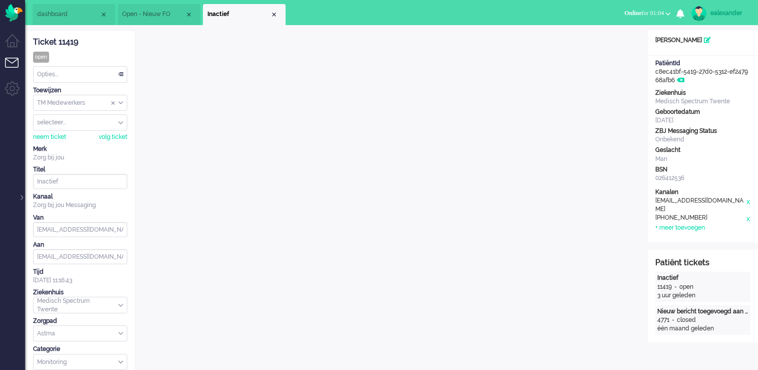
click at [639, 55] on iframe at bounding box center [391, 255] width 497 height 451
click at [103, 73] on div "Opties..." at bounding box center [80, 75] width 93 height 16
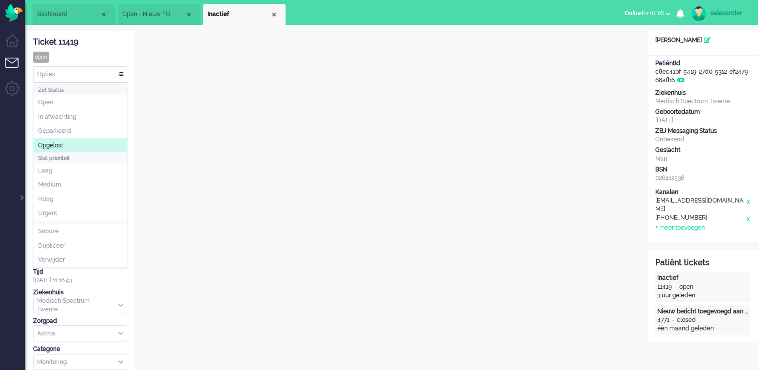
click at [84, 147] on li "Opgelost" at bounding box center [80, 145] width 93 height 15
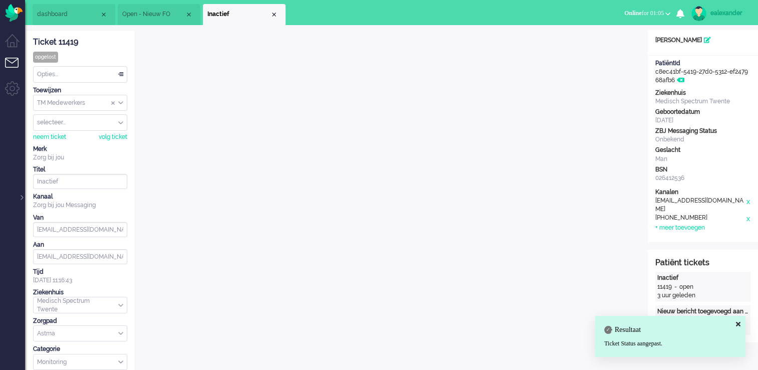
drag, startPoint x: 277, startPoint y: 15, endPoint x: 304, endPoint y: 22, distance: 28.3
click at [276, 15] on div "Close tab" at bounding box center [274, 15] width 8 height 8
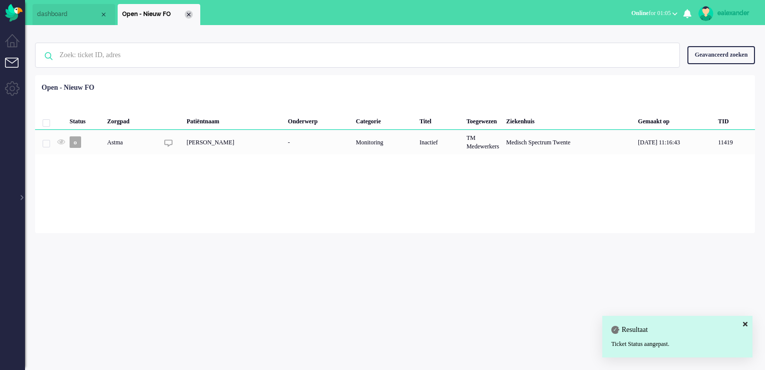
click at [190, 16] on div "Close tab" at bounding box center [189, 15] width 8 height 8
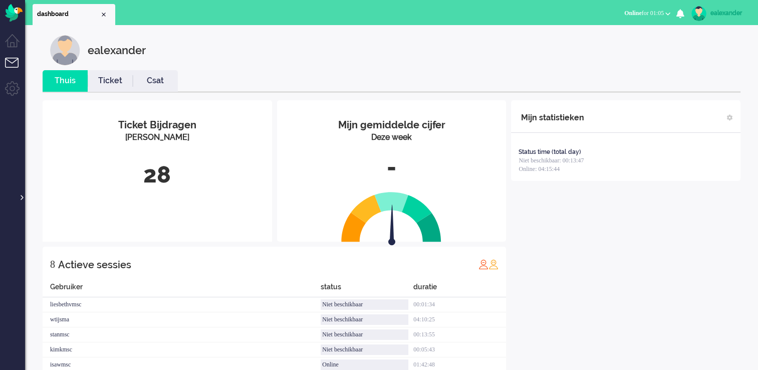
click at [21, 199] on div at bounding box center [21, 192] width 5 height 15
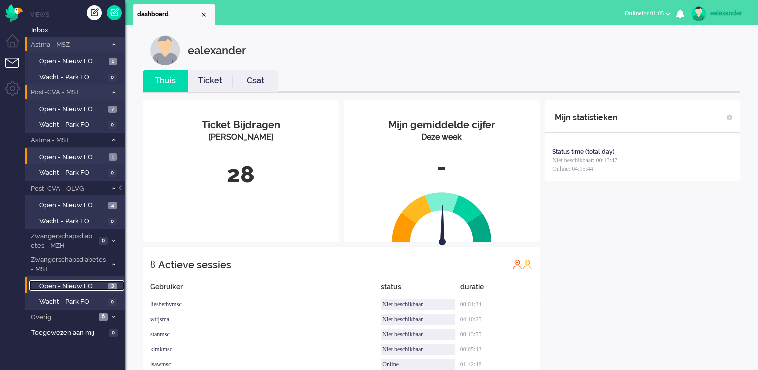
click at [91, 284] on span "Open - Nieuw FO" at bounding box center [72, 286] width 67 height 10
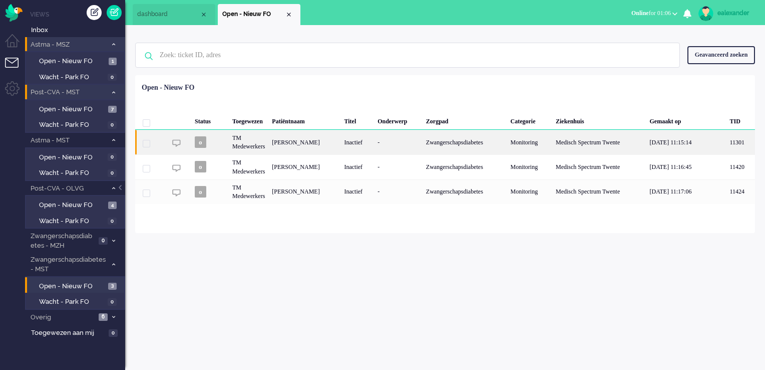
click at [314, 150] on div "June Folsche-Cohen" at bounding box center [304, 142] width 72 height 25
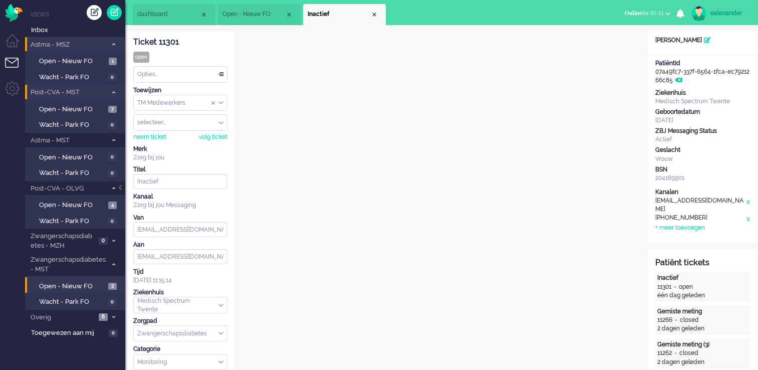
click at [234, 15] on span "Open - Nieuw FO" at bounding box center [253, 14] width 63 height 9
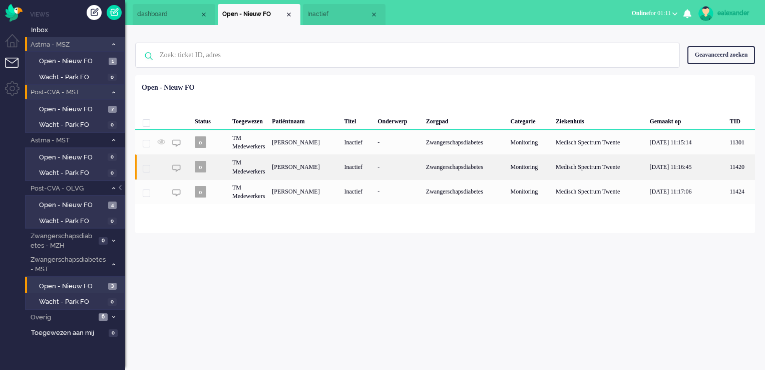
click at [312, 169] on div "Deborah Hoogeveen" at bounding box center [304, 166] width 72 height 25
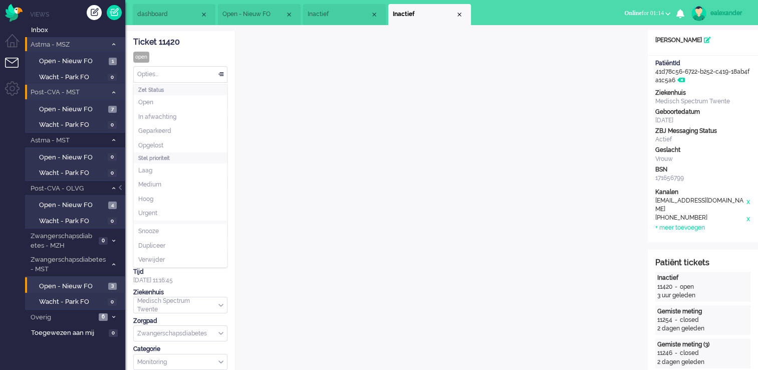
drag, startPoint x: 206, startPoint y: 72, endPoint x: 205, endPoint y: 81, distance: 9.1
click at [206, 73] on div "Opties..." at bounding box center [180, 75] width 93 height 16
click at [191, 141] on li "Opgelost" at bounding box center [180, 145] width 93 height 15
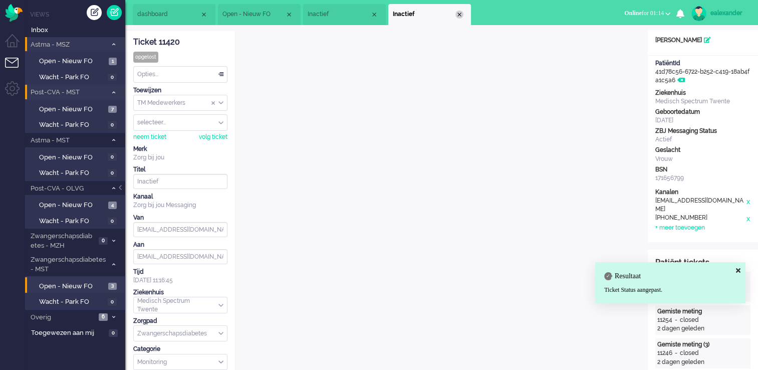
click at [458, 14] on div "Close tab" at bounding box center [459, 15] width 8 height 8
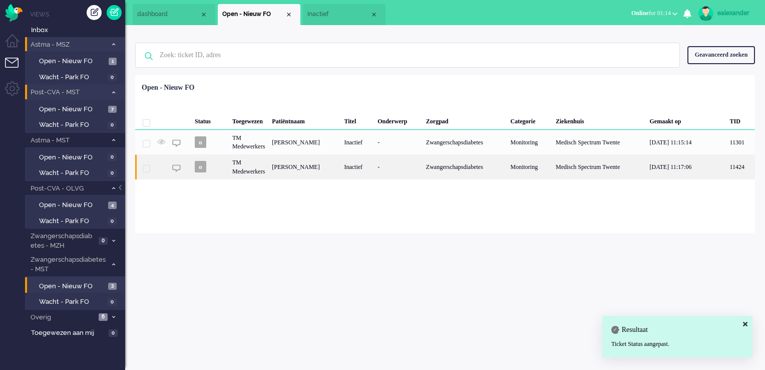
click at [372, 175] on div "Inactief" at bounding box center [358, 166] width 34 height 25
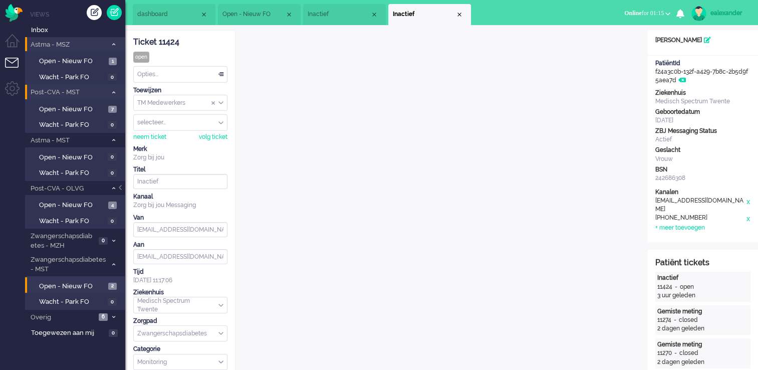
scroll to position [30, 0]
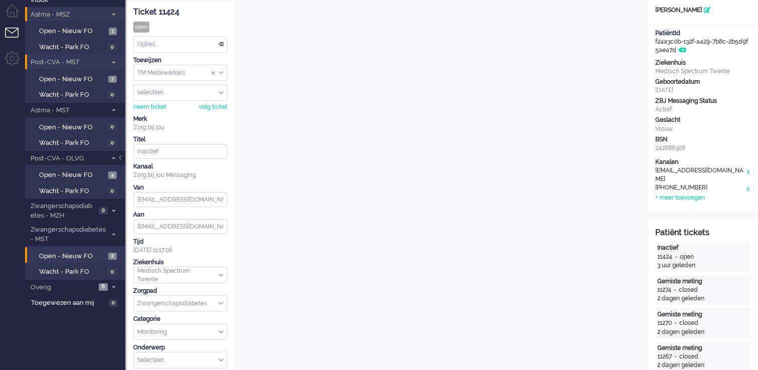
click at [219, 43] on div "Opties..." at bounding box center [180, 45] width 93 height 16
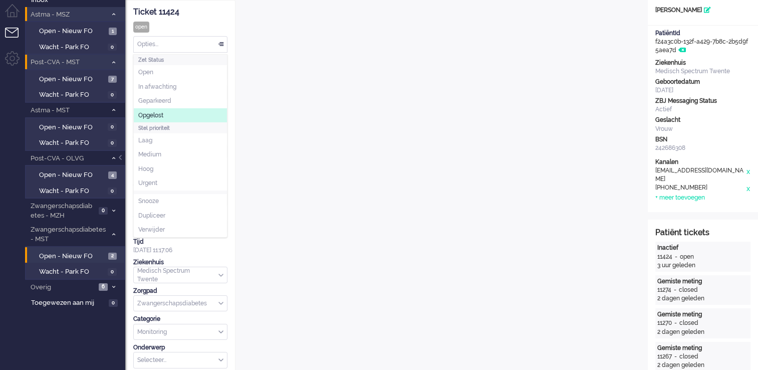
click at [187, 115] on li "Opgelost" at bounding box center [180, 115] width 93 height 15
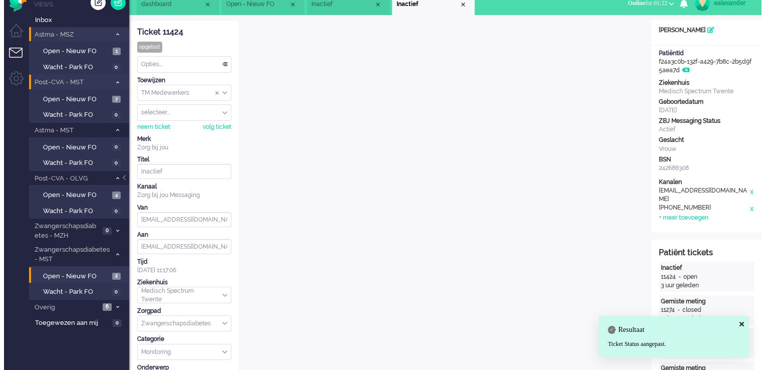
scroll to position [0, 0]
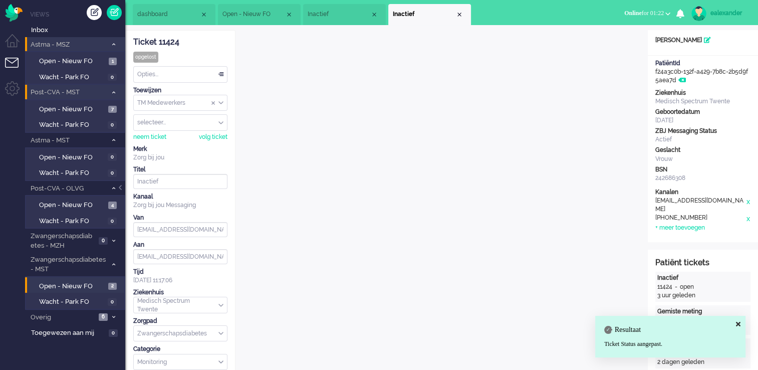
drag, startPoint x: 462, startPoint y: 13, endPoint x: 437, endPoint y: 19, distance: 26.1
click at [463, 14] on div "Close tab" at bounding box center [459, 15] width 8 height 8
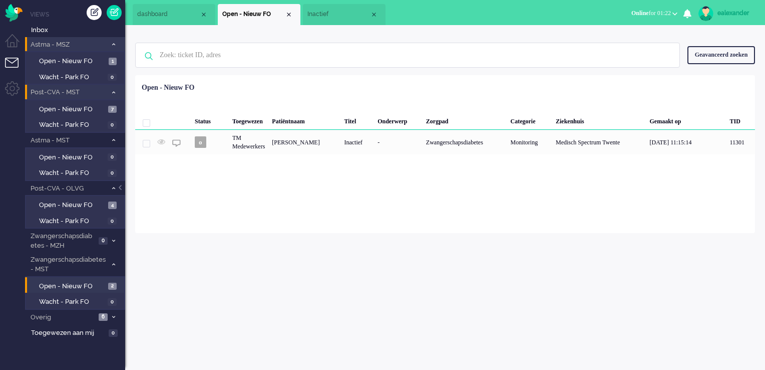
click at [338, 15] on span "Inactief" at bounding box center [338, 14] width 63 height 9
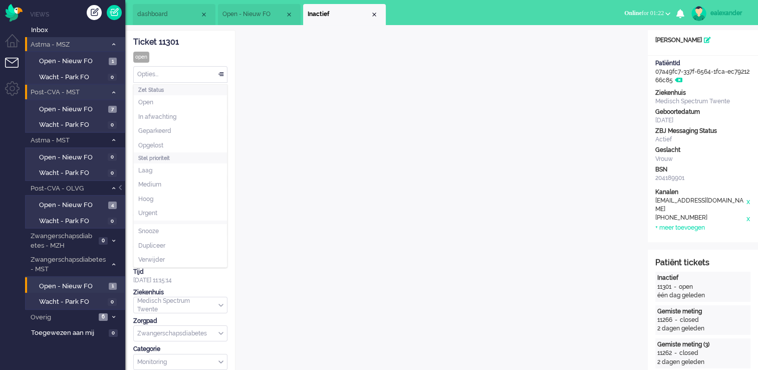
drag, startPoint x: 201, startPoint y: 73, endPoint x: 196, endPoint y: 90, distance: 17.4
click at [200, 74] on div "Opties..." at bounding box center [180, 75] width 93 height 16
click at [175, 145] on li "Opgelost" at bounding box center [180, 145] width 93 height 15
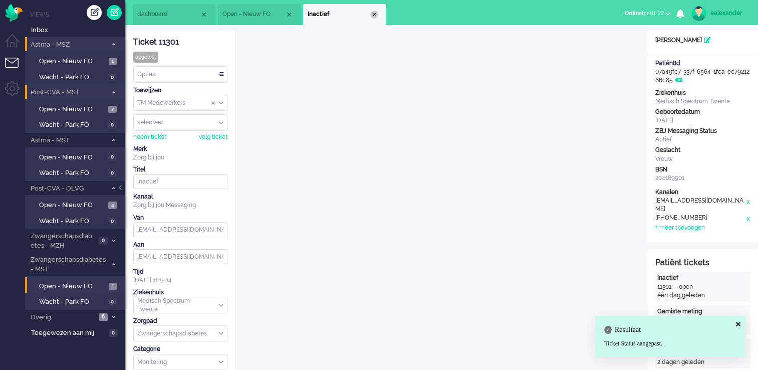
click at [377, 16] on div "Close tab" at bounding box center [374, 15] width 8 height 8
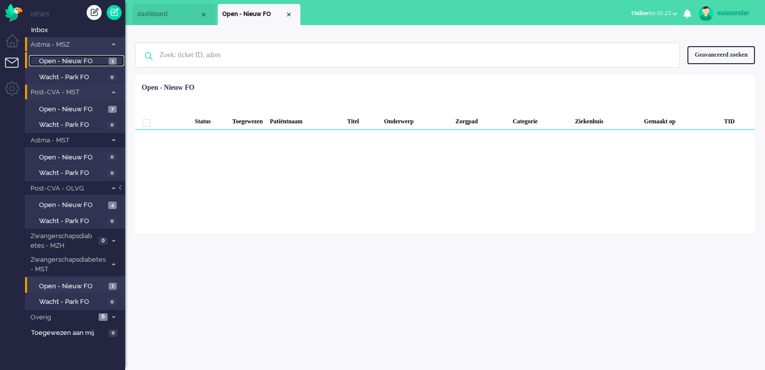
click at [100, 61] on span "Open - Nieuw FO" at bounding box center [72, 62] width 67 height 10
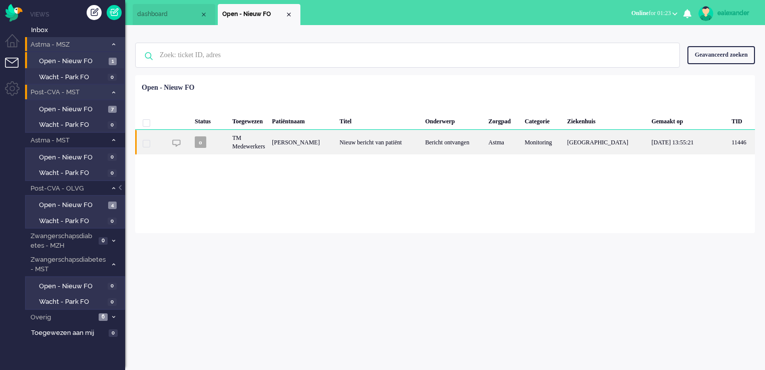
click at [485, 147] on div "Bericht ontvangen" at bounding box center [453, 142] width 63 height 25
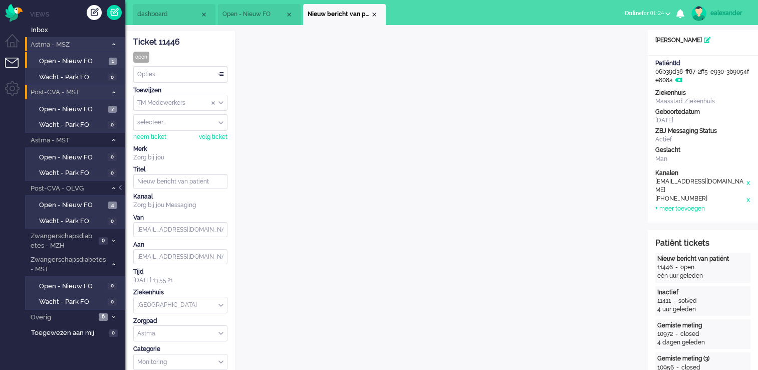
click at [220, 102] on div "TM Medewerkers" at bounding box center [180, 103] width 93 height 16
click at [216, 132] on li "TM Verpleegkundigen" at bounding box center [180, 132] width 93 height 15
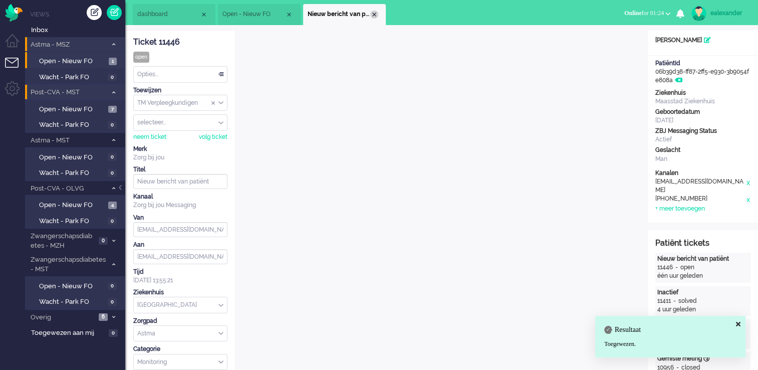
click at [372, 13] on div "Close tab" at bounding box center [374, 15] width 8 height 8
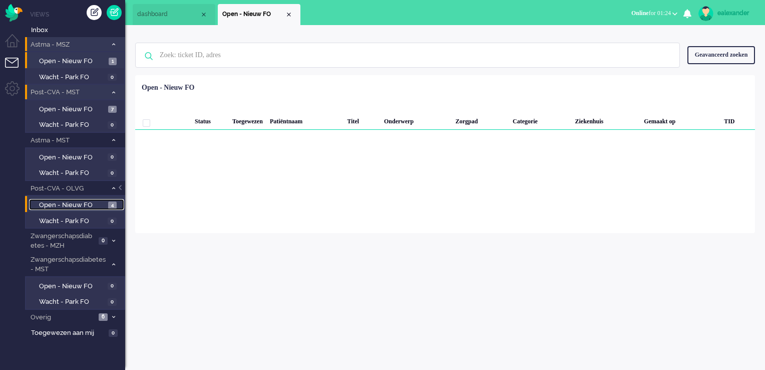
click at [78, 206] on span "Open - Nieuw FO" at bounding box center [72, 205] width 67 height 10
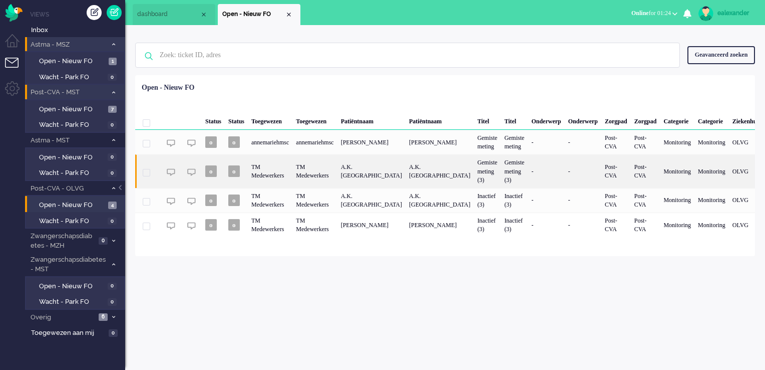
click at [425, 171] on div "A.K. [GEOGRAPHIC_DATA]" at bounding box center [440, 170] width 68 height 33
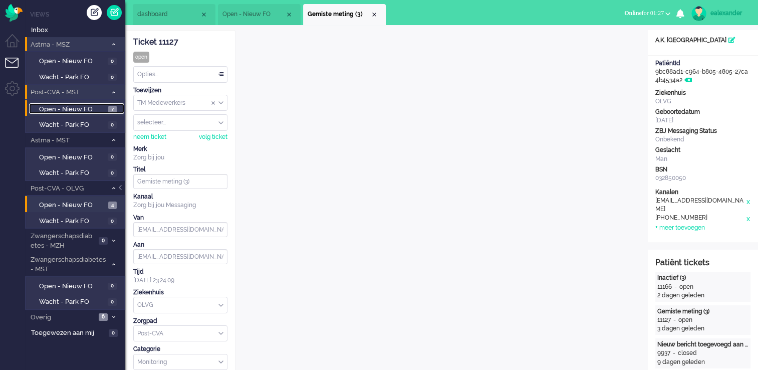
click at [99, 108] on span "Open - Nieuw FO" at bounding box center [72, 110] width 67 height 10
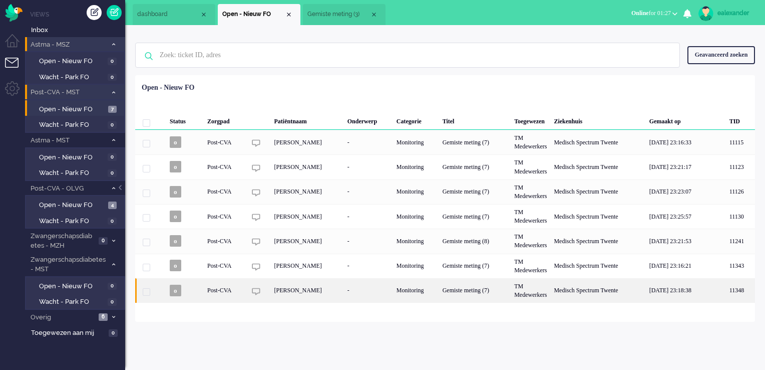
click at [344, 288] on div "Kornelis Kroezen" at bounding box center [307, 290] width 73 height 25
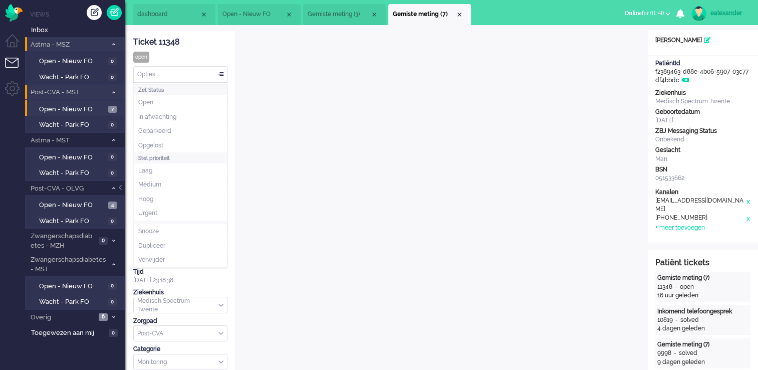
click at [210, 68] on div "Opties..." at bounding box center [180, 75] width 93 height 16
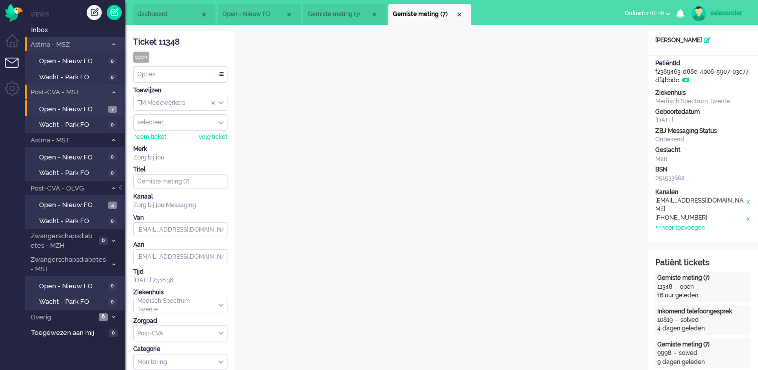
drag, startPoint x: 185, startPoint y: 38, endPoint x: 128, endPoint y: 42, distance: 56.7
copy div "Ticket 11348"
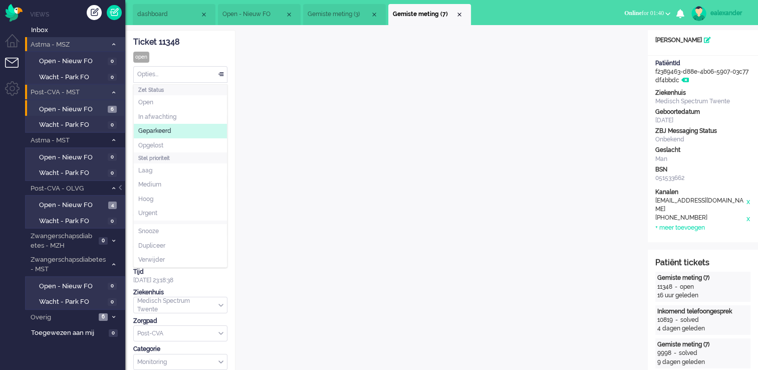
click at [219, 76] on div "Opties..." at bounding box center [180, 75] width 93 height 16
click at [169, 144] on li "Opgelost" at bounding box center [180, 145] width 93 height 15
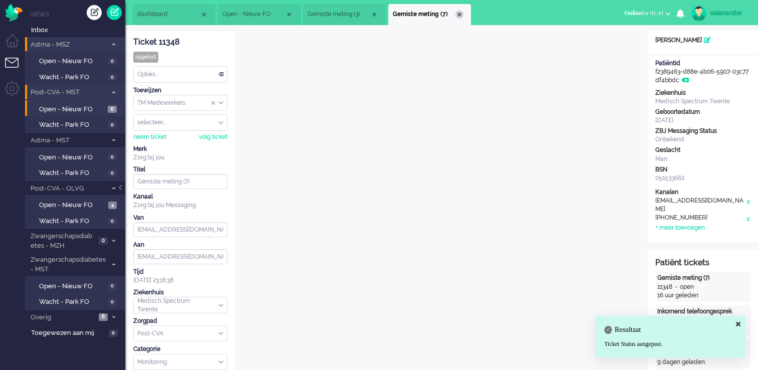
click at [460, 15] on div "Close tab" at bounding box center [459, 15] width 8 height 8
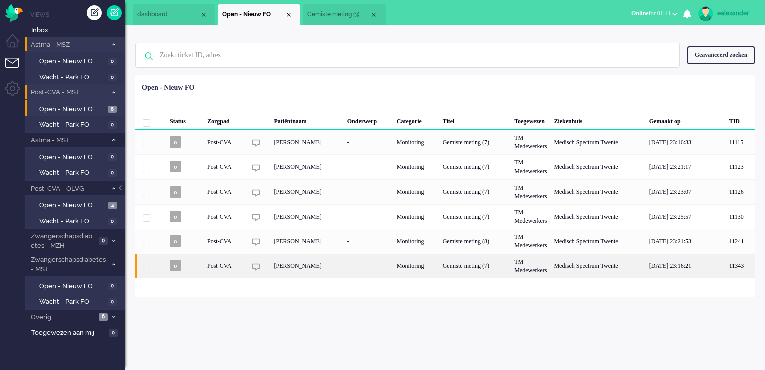
click at [343, 273] on div "Hülya Hazir" at bounding box center [307, 265] width 73 height 25
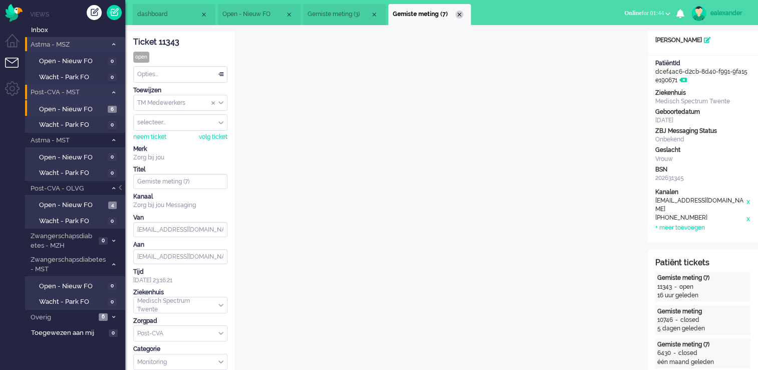
click at [460, 12] on div "Close tab" at bounding box center [459, 15] width 8 height 8
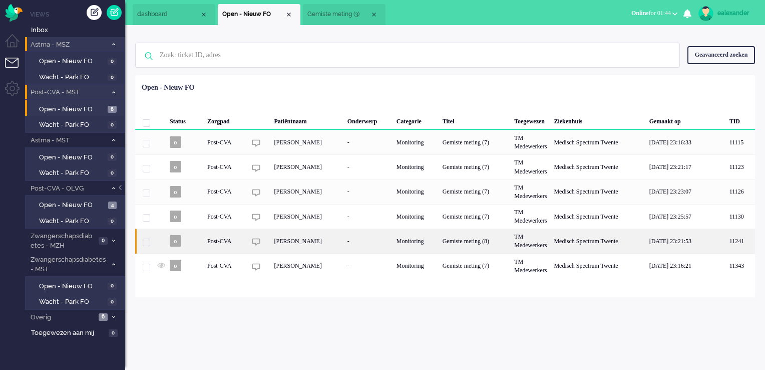
click at [337, 244] on div "Hendrikus Gerhardus Martinus Kamp" at bounding box center [307, 240] width 73 height 25
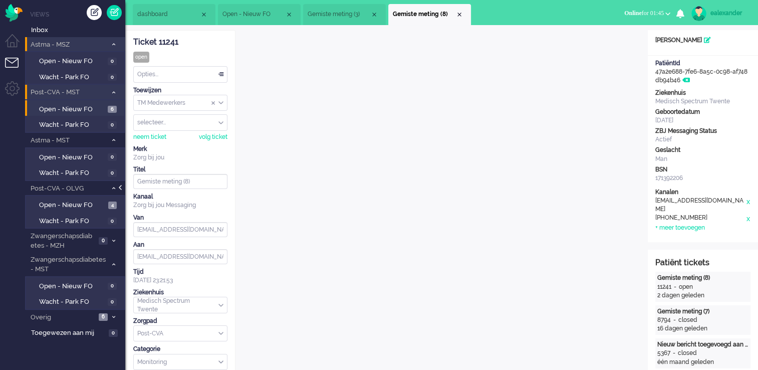
click at [123, 188] on div at bounding box center [121, 192] width 5 height 15
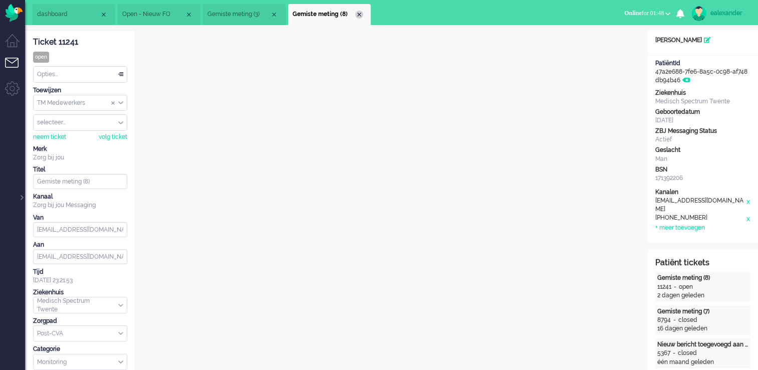
click at [359, 15] on div "Close tab" at bounding box center [359, 15] width 8 height 8
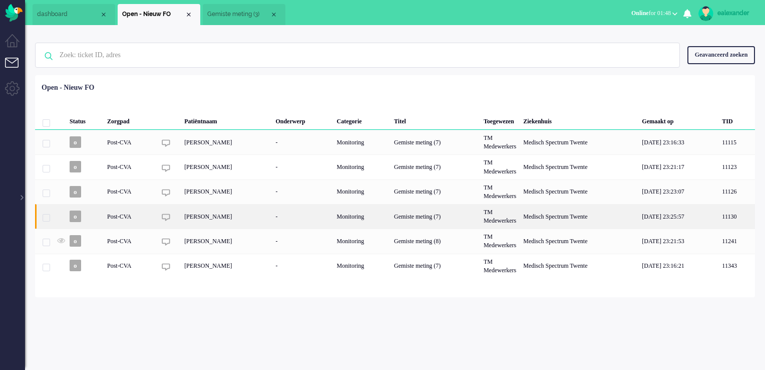
click at [262, 218] on div "Raggy Frederik Louis Cohen" at bounding box center [226, 216] width 91 height 25
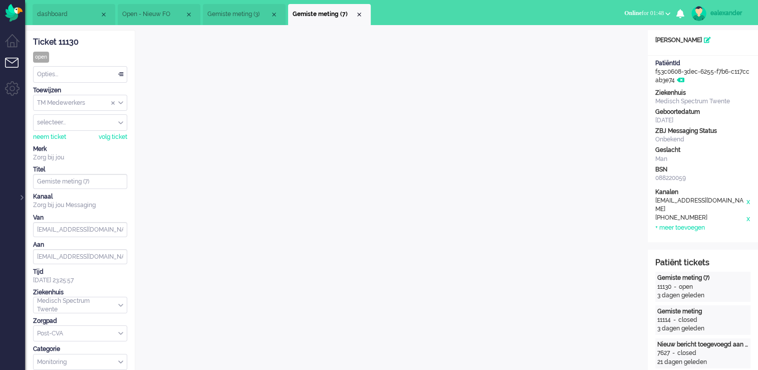
scroll to position [30, 0]
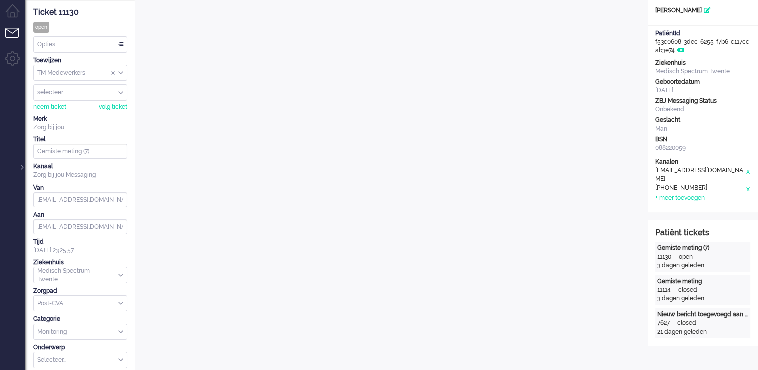
click at [109, 40] on div "Opties..." at bounding box center [80, 45] width 93 height 16
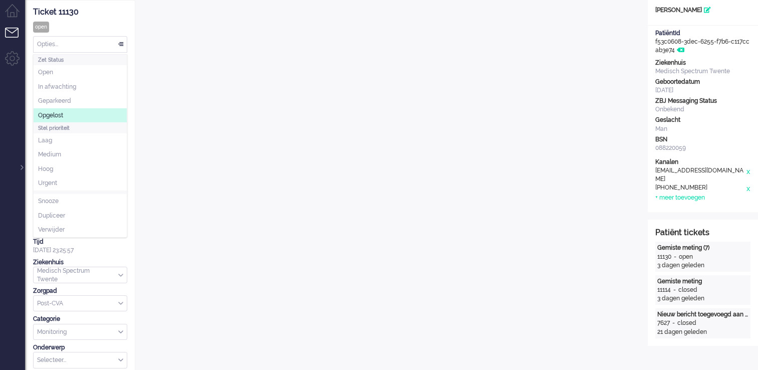
click at [86, 123] on div "Stel prioriteit" at bounding box center [80, 127] width 93 height 11
click at [92, 117] on li "Opgelost" at bounding box center [80, 115] width 93 height 15
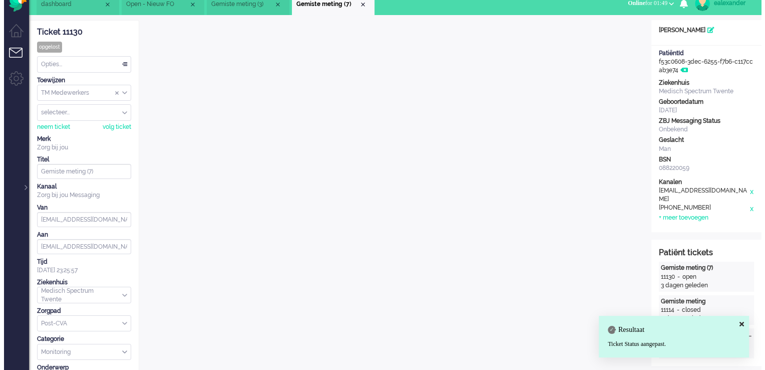
scroll to position [0, 0]
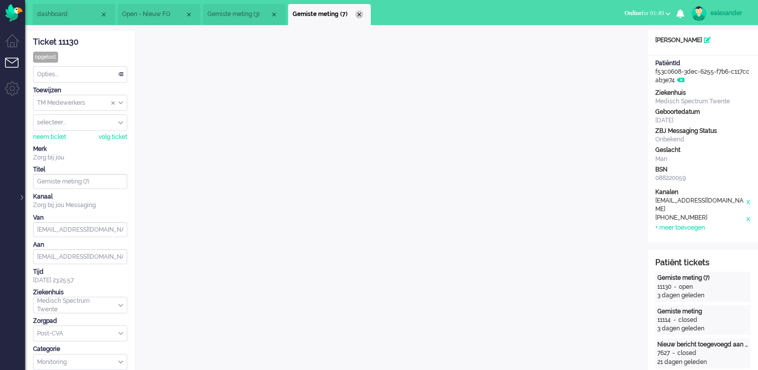
click at [359, 14] on div "Close tab" at bounding box center [359, 15] width 8 height 8
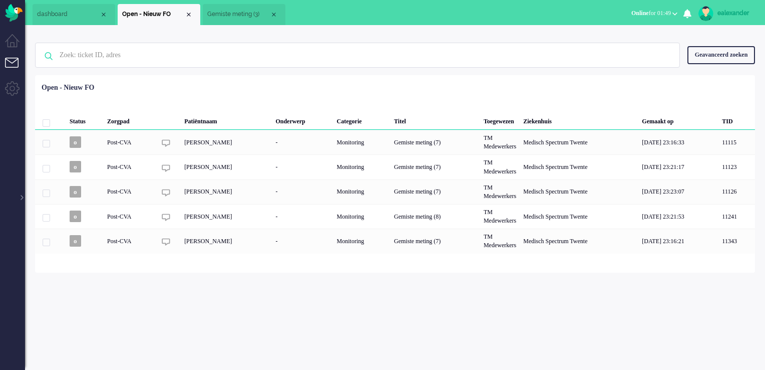
click at [232, 12] on span "Gemiste meting (3)" at bounding box center [238, 14] width 63 height 9
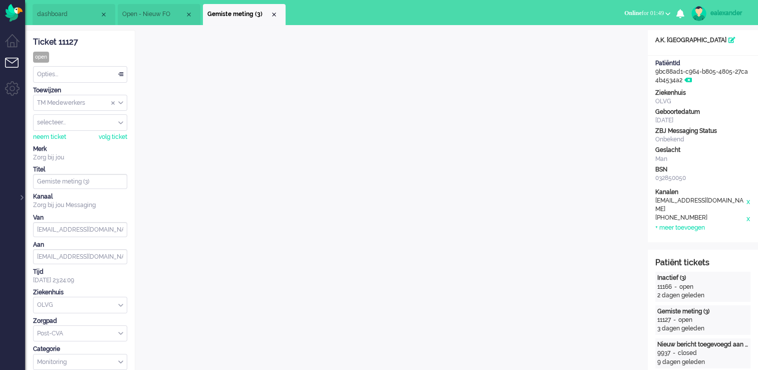
click at [162, 3] on ul "dashboard Open - Nieuw FO Gemiste meting (3)" at bounding box center [244, 12] width 422 height 25
click at [161, 10] on span "Open - Nieuw FO" at bounding box center [153, 14] width 63 height 9
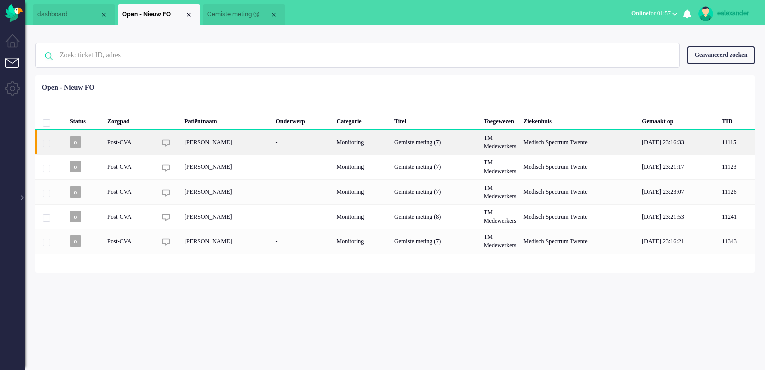
click at [241, 146] on div "Reiniera Verhaar" at bounding box center [226, 142] width 91 height 25
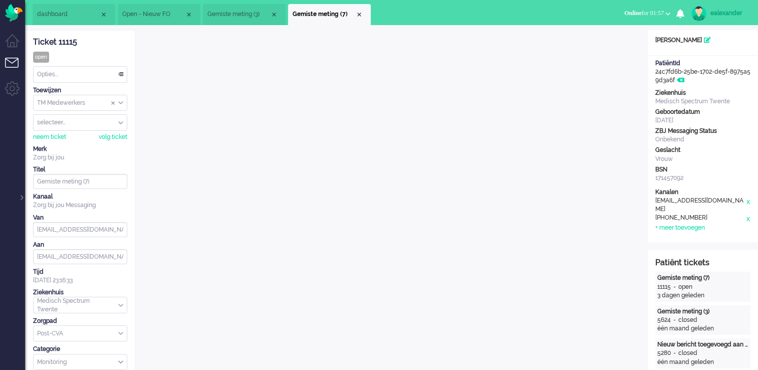
drag, startPoint x: 85, startPoint y: 45, endPoint x: 32, endPoint y: 39, distance: 53.4
copy div "Ticket 11115"
click at [429, 15] on ul "dashboard Open - Nieuw FO Gemiste meting (3)" at bounding box center [244, 12] width 422 height 25
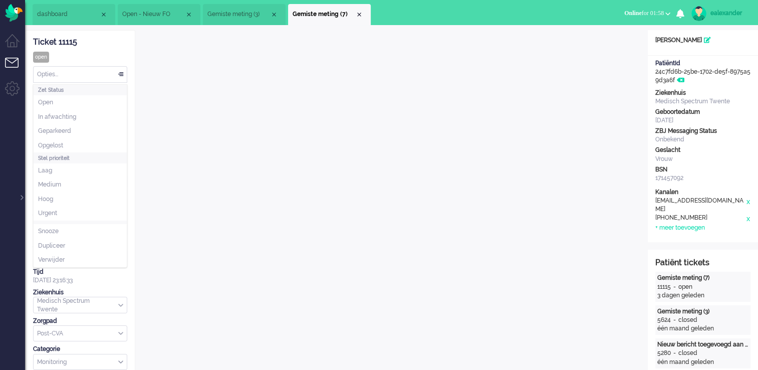
drag, startPoint x: 119, startPoint y: 79, endPoint x: 108, endPoint y: 91, distance: 16.3
click at [118, 79] on div "Opties..." at bounding box center [80, 75] width 93 height 16
click at [82, 145] on li "Opgelost" at bounding box center [80, 145] width 93 height 15
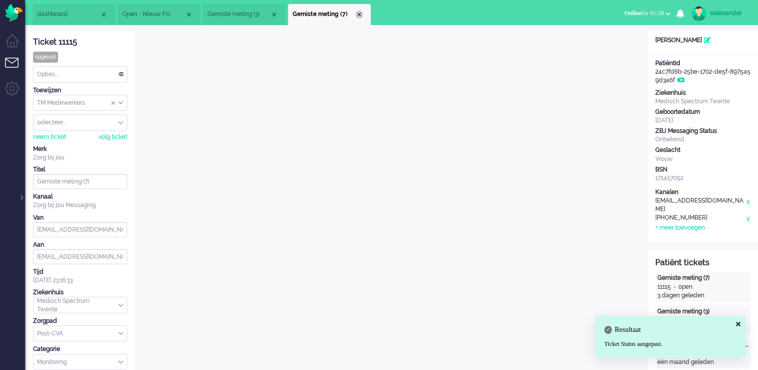
click at [359, 18] on div "Close tab" at bounding box center [359, 15] width 8 height 8
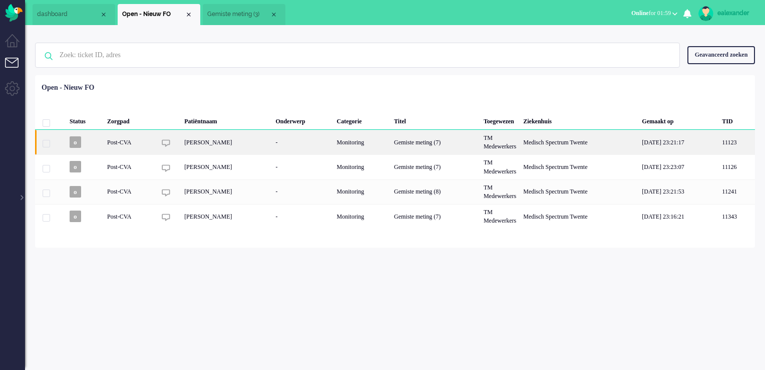
click at [242, 142] on div "Hendrikus Gerhardus Jozef Olde Scholtenhuis" at bounding box center [226, 142] width 91 height 25
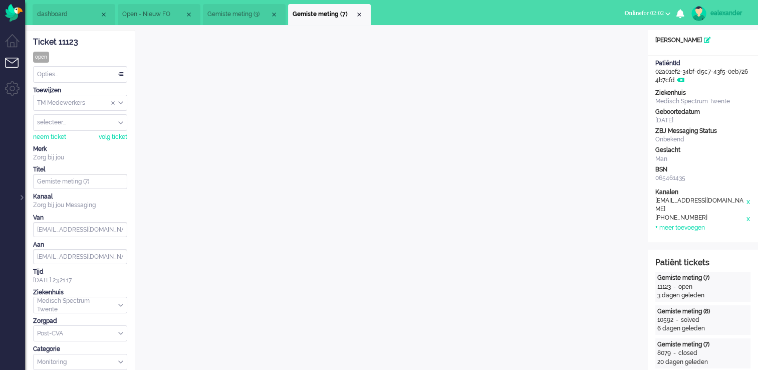
scroll to position [50, 0]
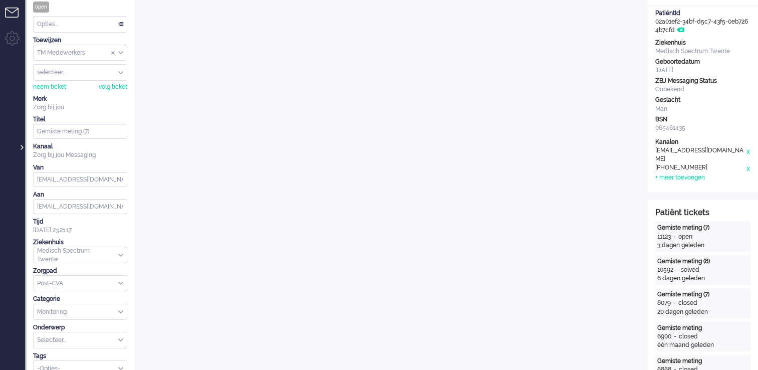
click at [19, 145] on div at bounding box center [21, 142] width 5 height 15
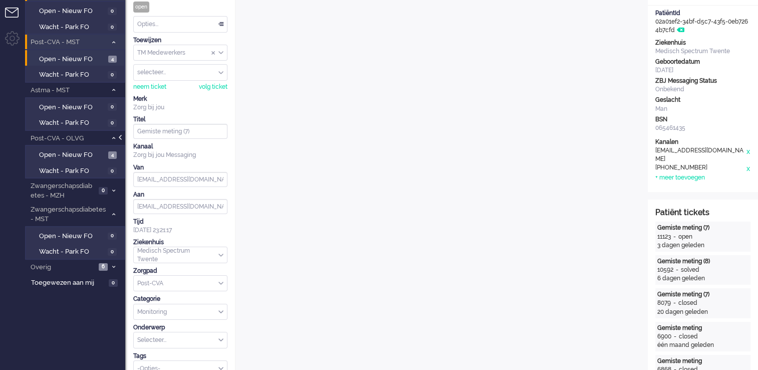
click at [121, 135] on div at bounding box center [121, 142] width 5 height 15
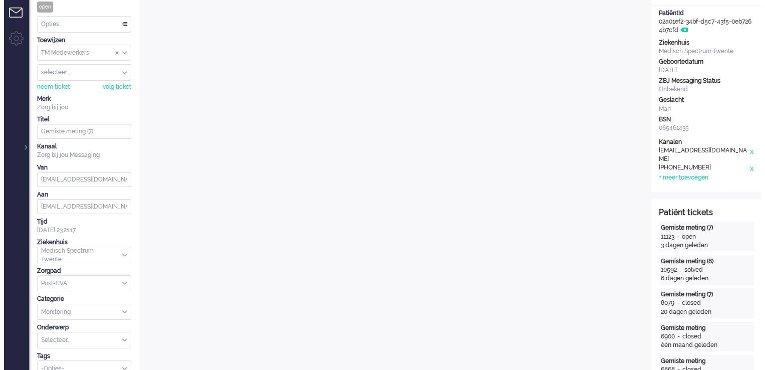
scroll to position [0, 0]
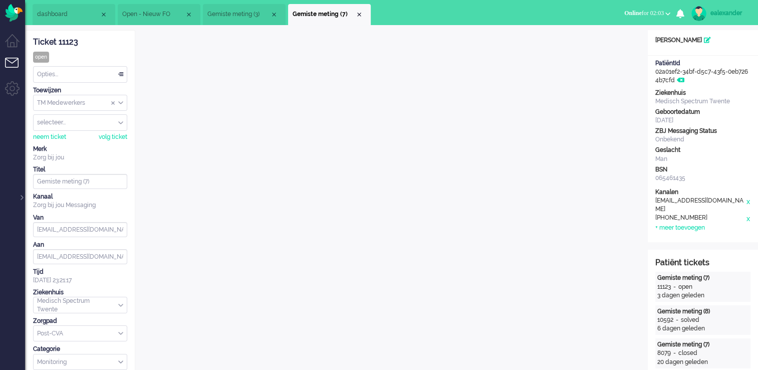
click at [110, 75] on div "Opties..." at bounding box center [80, 75] width 93 height 16
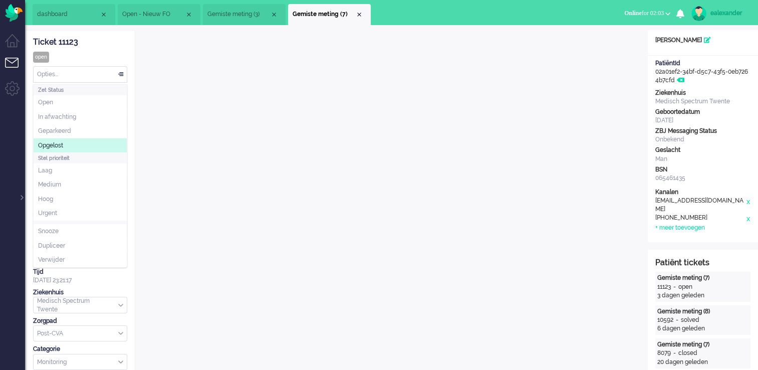
click at [96, 142] on li "Opgelost" at bounding box center [80, 145] width 93 height 15
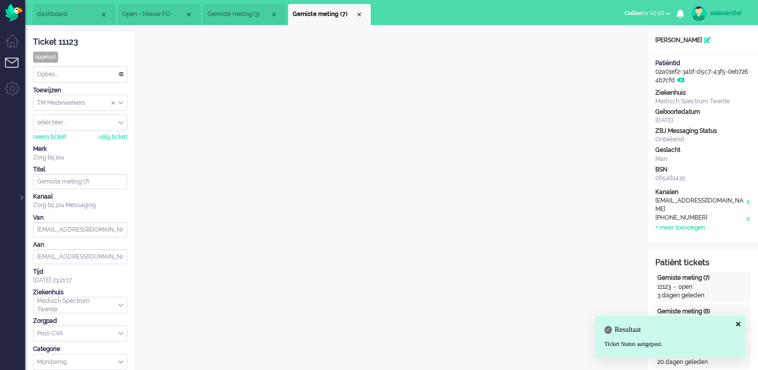
drag, startPoint x: 96, startPoint y: 47, endPoint x: 34, endPoint y: 43, distance: 62.2
click at [34, 43] on div "Ticket 11123" at bounding box center [80, 43] width 94 height 12
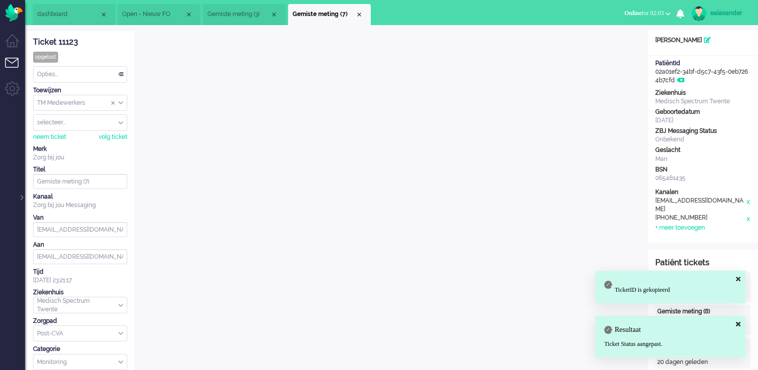
copy div "Ticket 11123"
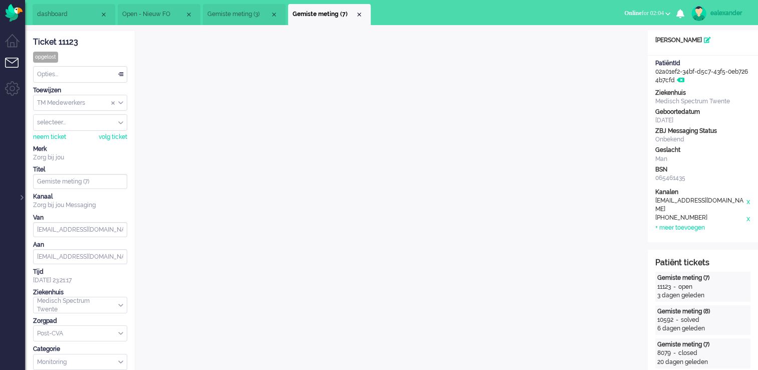
click at [423, 10] on ul "dashboard Open - Nieuw FO Gemiste meting (3)" at bounding box center [244, 12] width 422 height 25
click at [359, 15] on div "Close tab" at bounding box center [359, 15] width 8 height 8
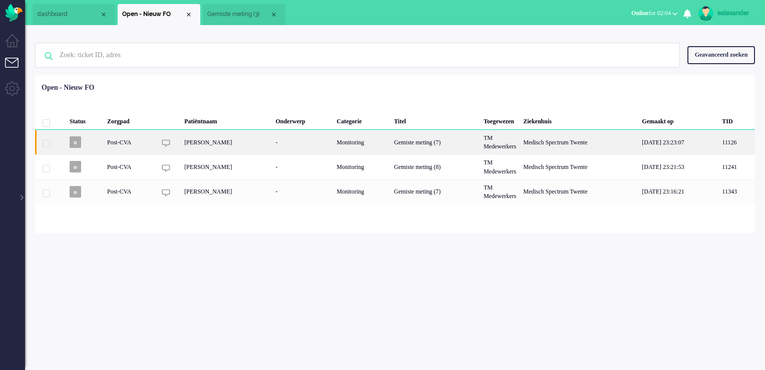
click at [228, 138] on div "Freddy van Gils" at bounding box center [226, 142] width 91 height 25
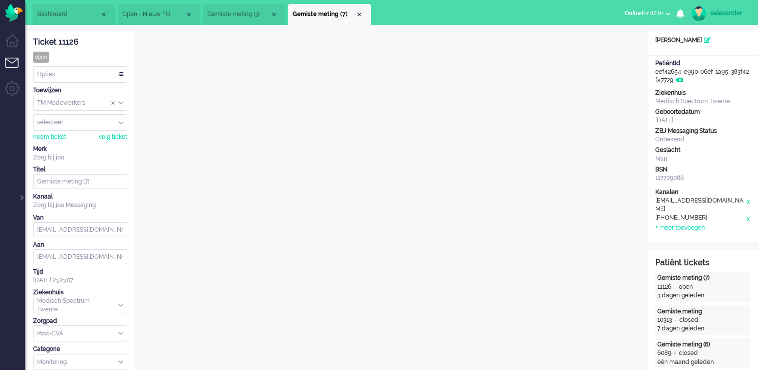
drag, startPoint x: 83, startPoint y: 48, endPoint x: 34, endPoint y: 43, distance: 49.3
click at [34, 43] on div "Ticket 11126 open Kijkend Opties... Zet Status Open In afwachting Geparkeerd Op…" at bounding box center [80, 229] width 94 height 396
copy div "Ticket 11126"
click at [463, 17] on div "dashboard Open - Nieuw FO Gemiste meting (3) X" at bounding box center [391, 12] width 733 height 25
click at [122, 77] on div "Opties..." at bounding box center [80, 75] width 93 height 16
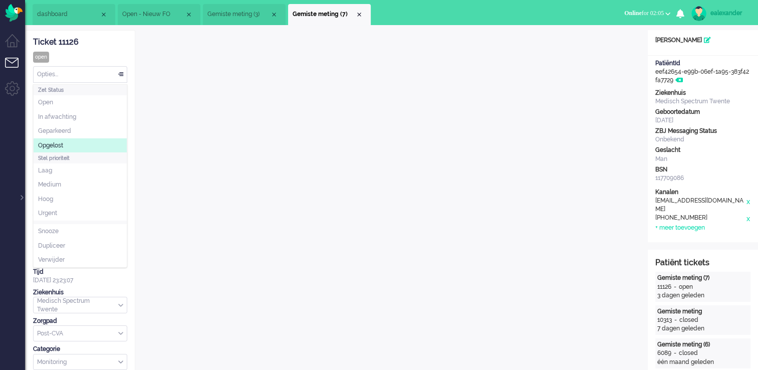
click at [98, 146] on li "Opgelost" at bounding box center [80, 145] width 93 height 15
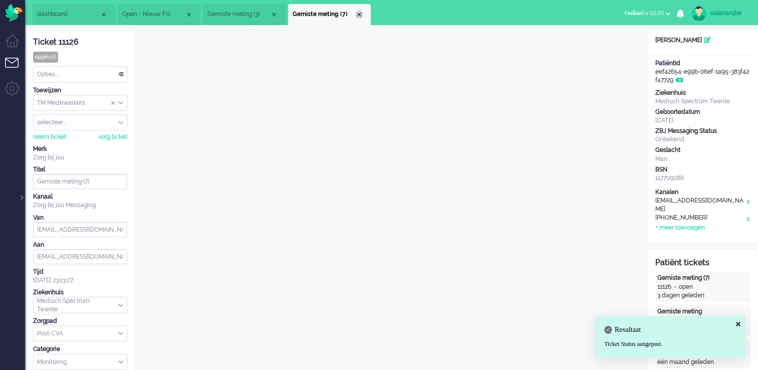
click at [357, 13] on div "Close tab" at bounding box center [359, 15] width 8 height 8
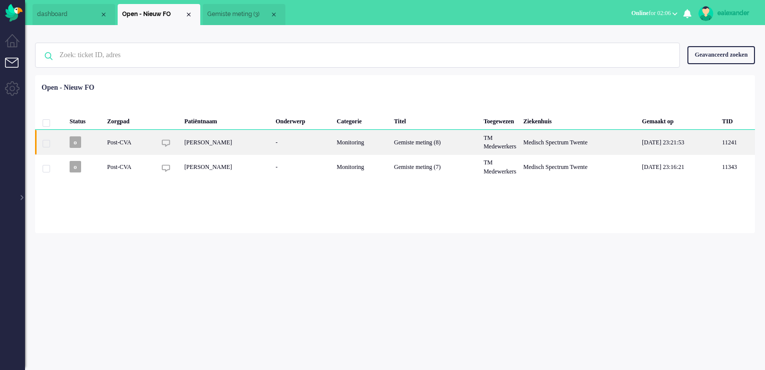
click at [272, 144] on div "Hendrikus Gerhardus Martinus Kamp" at bounding box center [226, 142] width 91 height 25
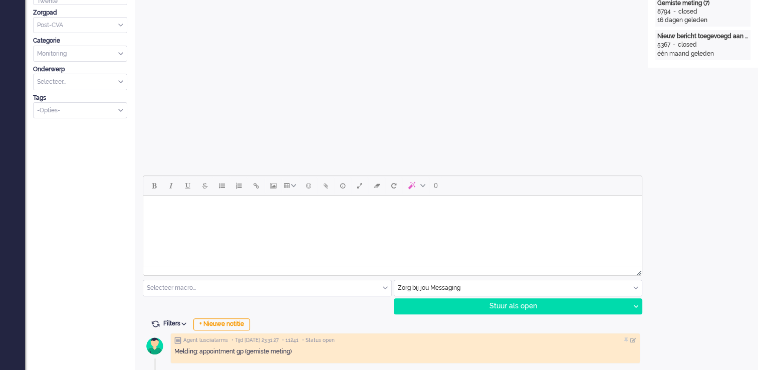
scroll to position [401, 0]
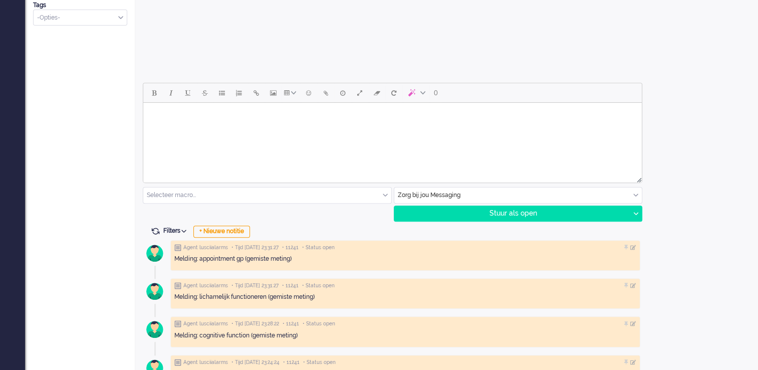
click at [432, 128] on html at bounding box center [392, 116] width 498 height 26
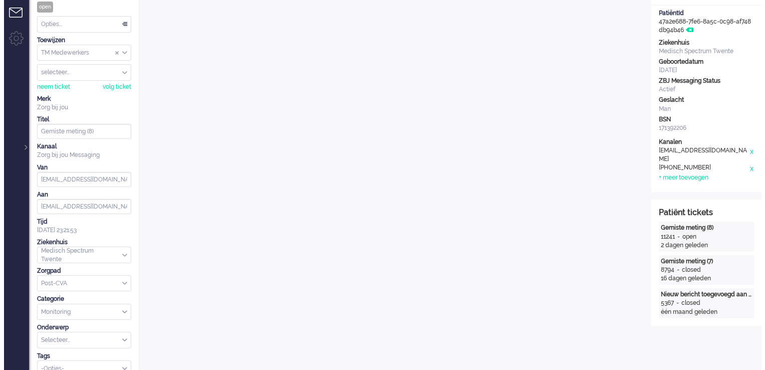
scroll to position [0, 0]
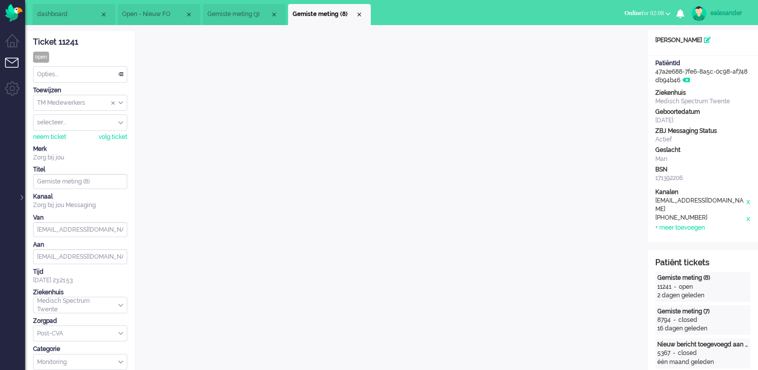
drag, startPoint x: 86, startPoint y: 40, endPoint x: 32, endPoint y: 39, distance: 53.6
copy div "Ticket 11241"
click at [480, 14] on div "dashboard Open - Nieuw FO Gemiste meting (3) X" at bounding box center [391, 12] width 733 height 25
click at [114, 75] on div "Opties..." at bounding box center [80, 75] width 93 height 16
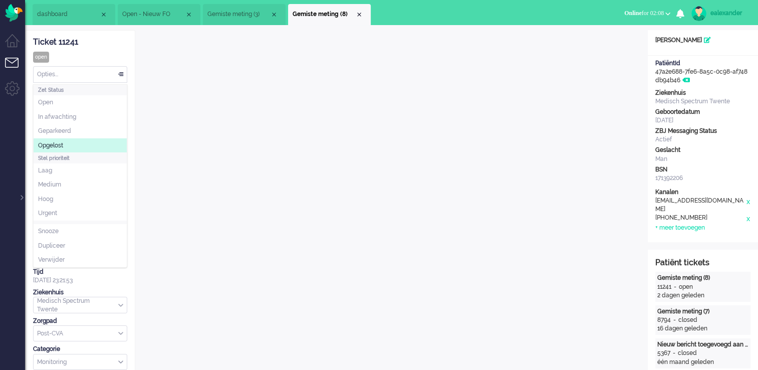
click at [93, 139] on li "Opgelost" at bounding box center [80, 145] width 93 height 15
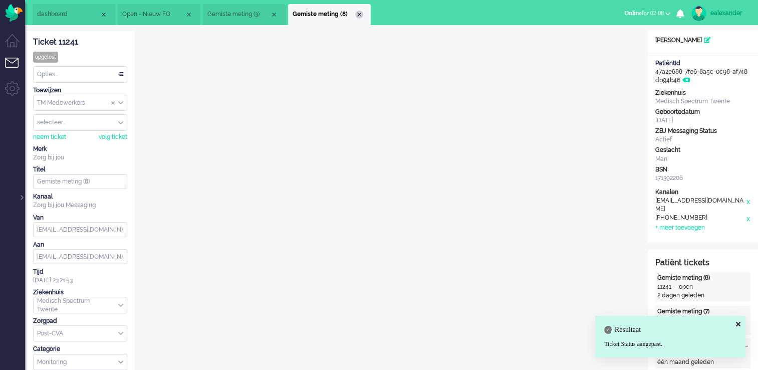
click at [361, 15] on div "Close tab" at bounding box center [359, 15] width 8 height 8
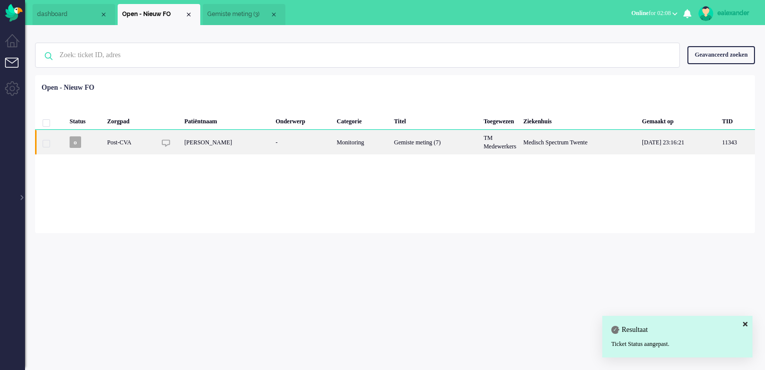
click at [391, 141] on div "Gemiste meting (7)" at bounding box center [436, 142] width 90 height 25
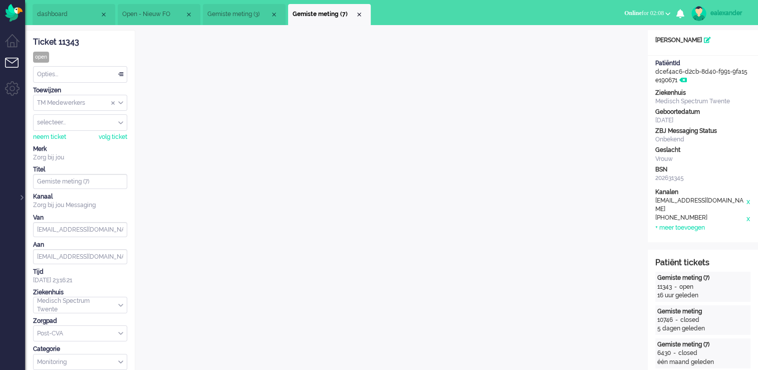
drag, startPoint x: 82, startPoint y: 42, endPoint x: 34, endPoint y: 42, distance: 48.1
click at [34, 42] on div "Ticket 11343" at bounding box center [80, 43] width 94 height 12
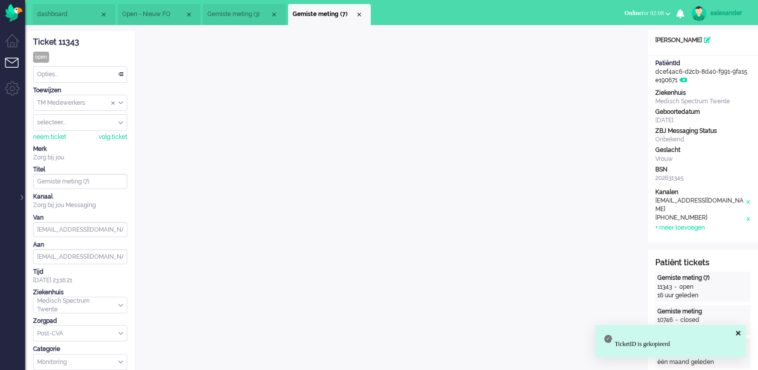
copy div "Ticket 11343"
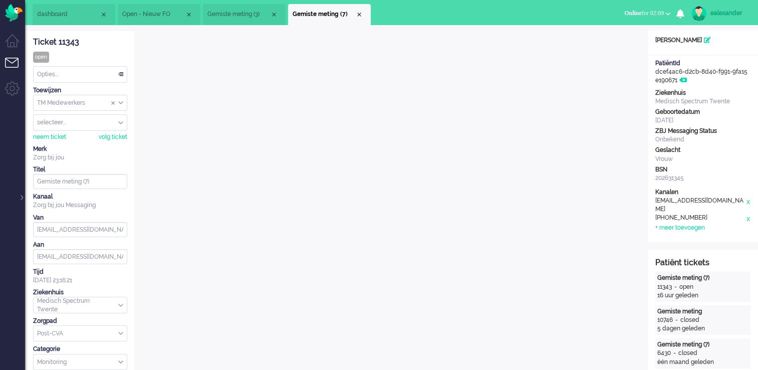
click at [121, 74] on div "Opties..." at bounding box center [80, 75] width 93 height 16
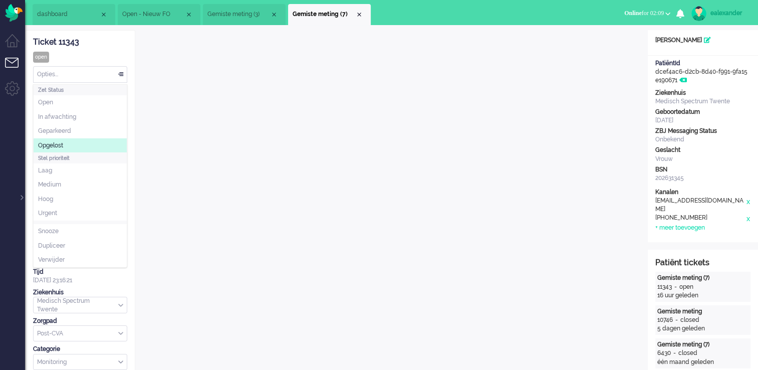
click at [88, 144] on li "Opgelost" at bounding box center [80, 145] width 93 height 15
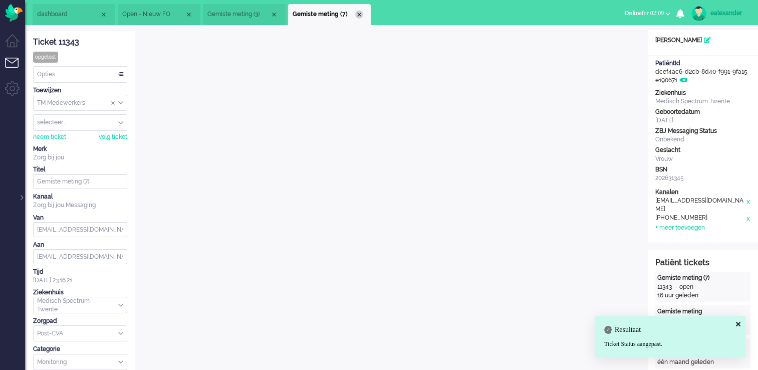
click at [356, 17] on div "Close tab" at bounding box center [359, 15] width 8 height 8
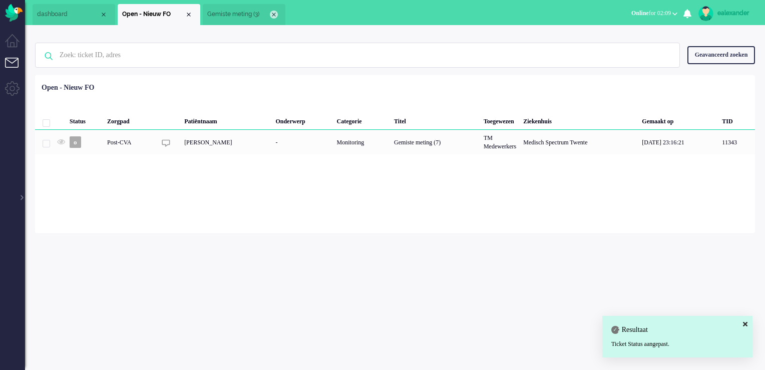
click at [271, 13] on div "Close tab" at bounding box center [274, 15] width 8 height 8
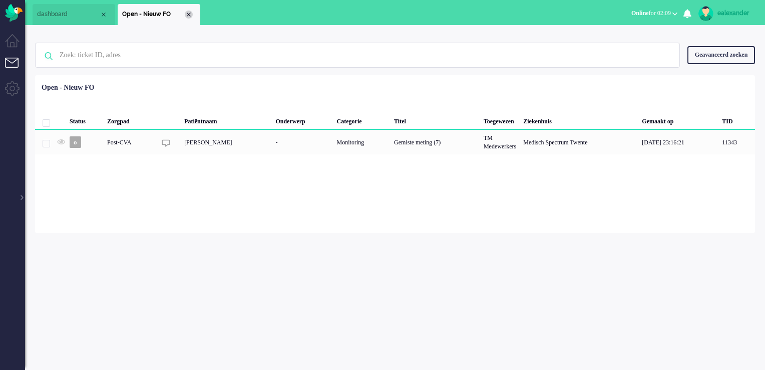
click at [190, 12] on div "Close tab" at bounding box center [189, 15] width 8 height 8
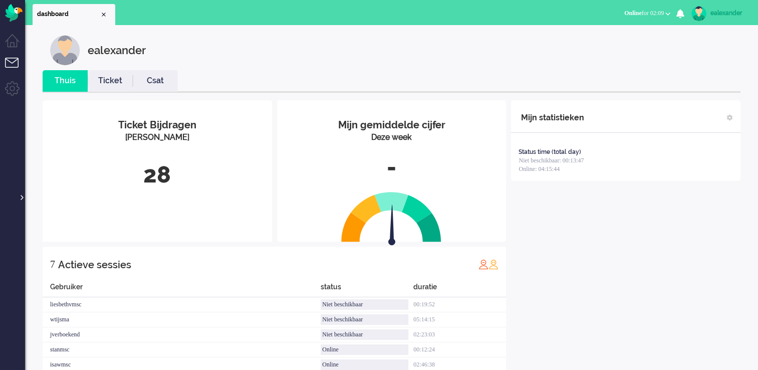
drag, startPoint x: 22, startPoint y: 195, endPoint x: 34, endPoint y: 174, distance: 23.8
click at [22, 194] on div at bounding box center [21, 192] width 5 height 15
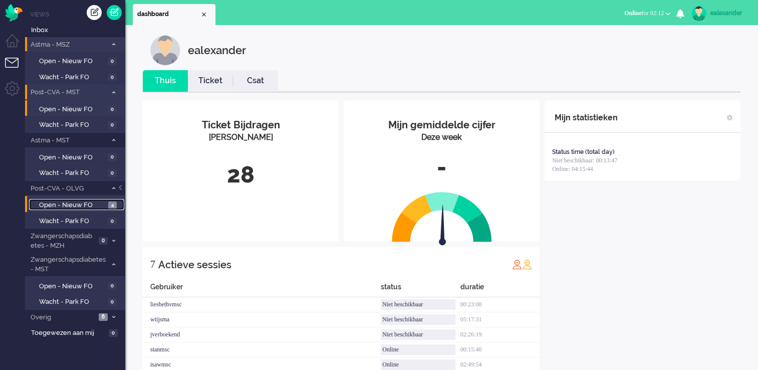
click at [103, 205] on span "Open - Nieuw FO" at bounding box center [72, 205] width 67 height 10
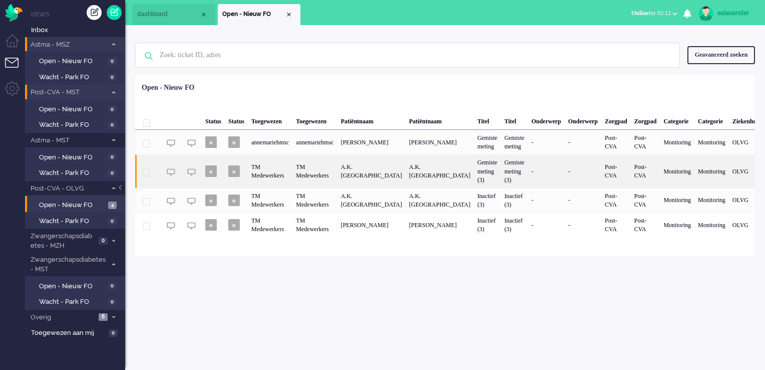
click at [406, 179] on div "A.K. [GEOGRAPHIC_DATA]" at bounding box center [372, 170] width 68 height 33
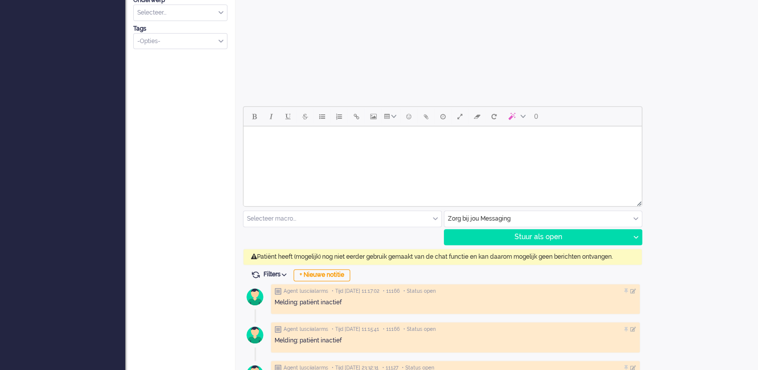
scroll to position [401, 0]
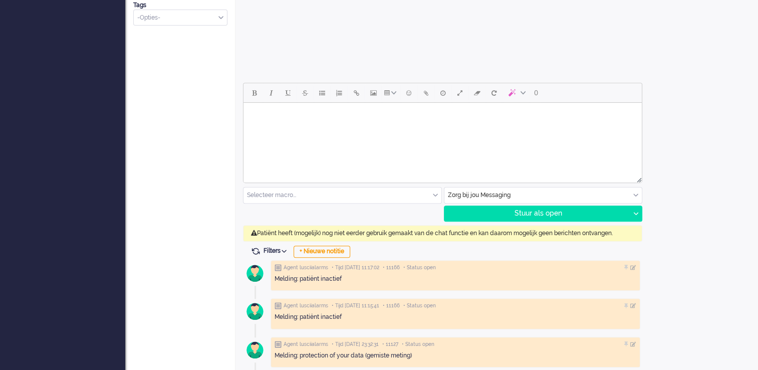
click at [435, 195] on div "Selecteer macro..." at bounding box center [342, 195] width 198 height 16
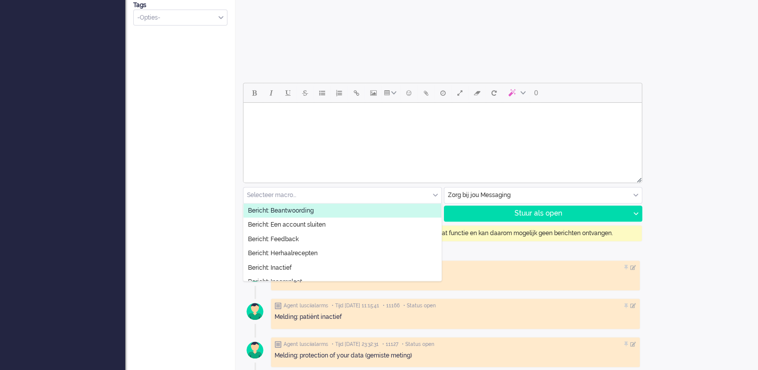
click at [637, 194] on div "Zorg bij jou Messaging" at bounding box center [543, 195] width 198 height 16
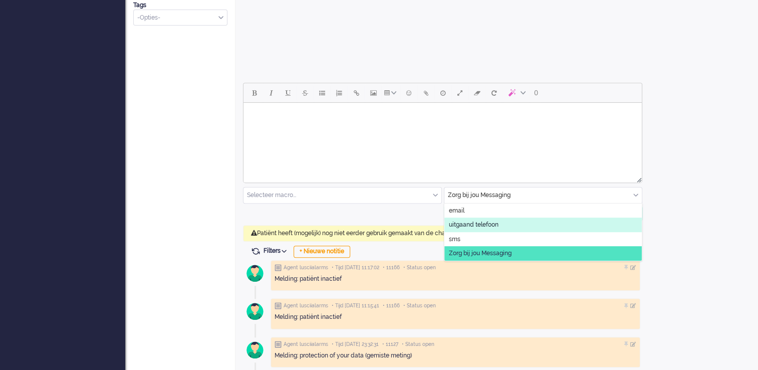
click at [546, 223] on li "uitgaand telefoon" at bounding box center [543, 224] width 198 height 15
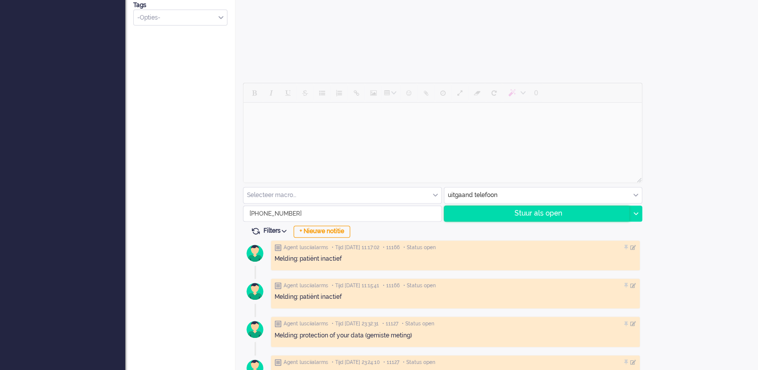
click at [575, 209] on div "Stuur als open" at bounding box center [536, 213] width 185 height 15
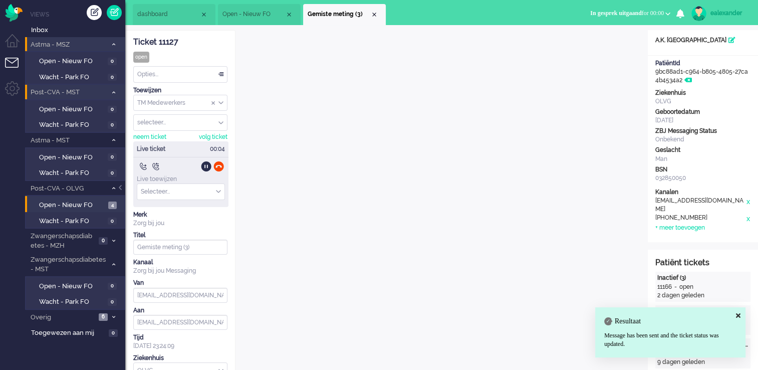
scroll to position [0, 0]
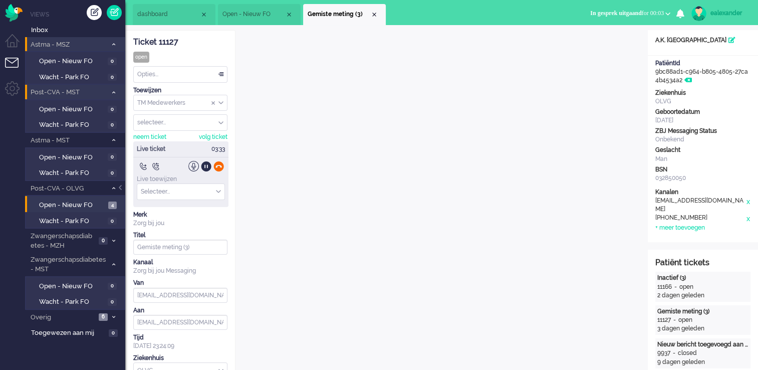
click at [217, 165] on div at bounding box center [218, 166] width 11 height 11
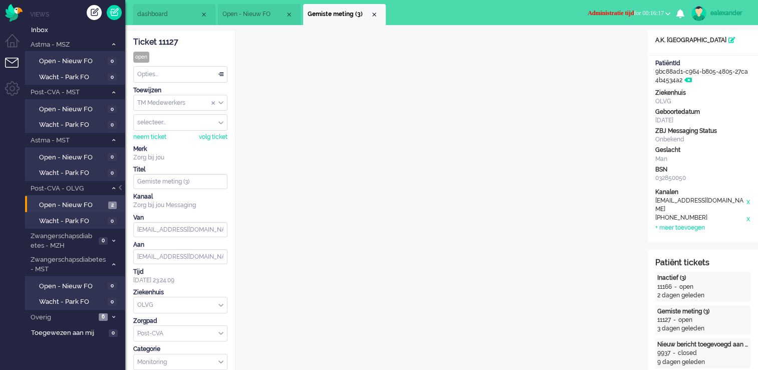
click at [661, 16] on span "Administratie tijd for 00:16:17" at bounding box center [625, 13] width 76 height 7
click at [618, 45] on label "Online" at bounding box center [628, 45] width 79 height 9
click at [222, 75] on div "Opties..." at bounding box center [180, 75] width 93 height 16
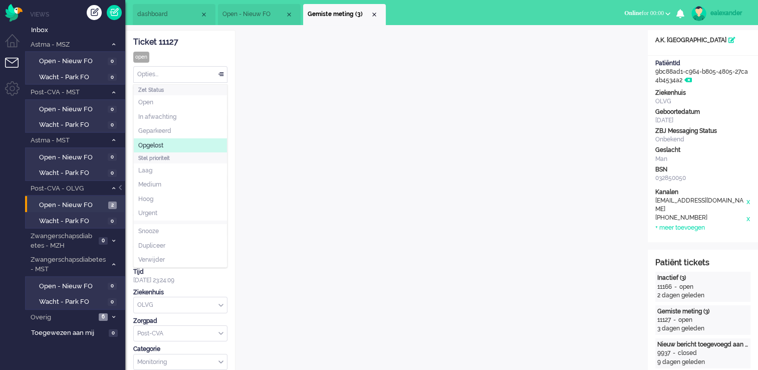
click at [208, 140] on li "Opgelost" at bounding box center [180, 145] width 93 height 15
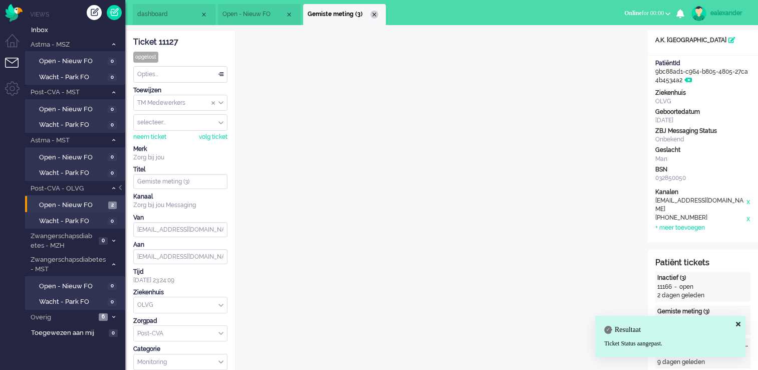
click at [374, 13] on div "Close tab" at bounding box center [374, 15] width 8 height 8
